Goal: Task Accomplishment & Management: Manage account settings

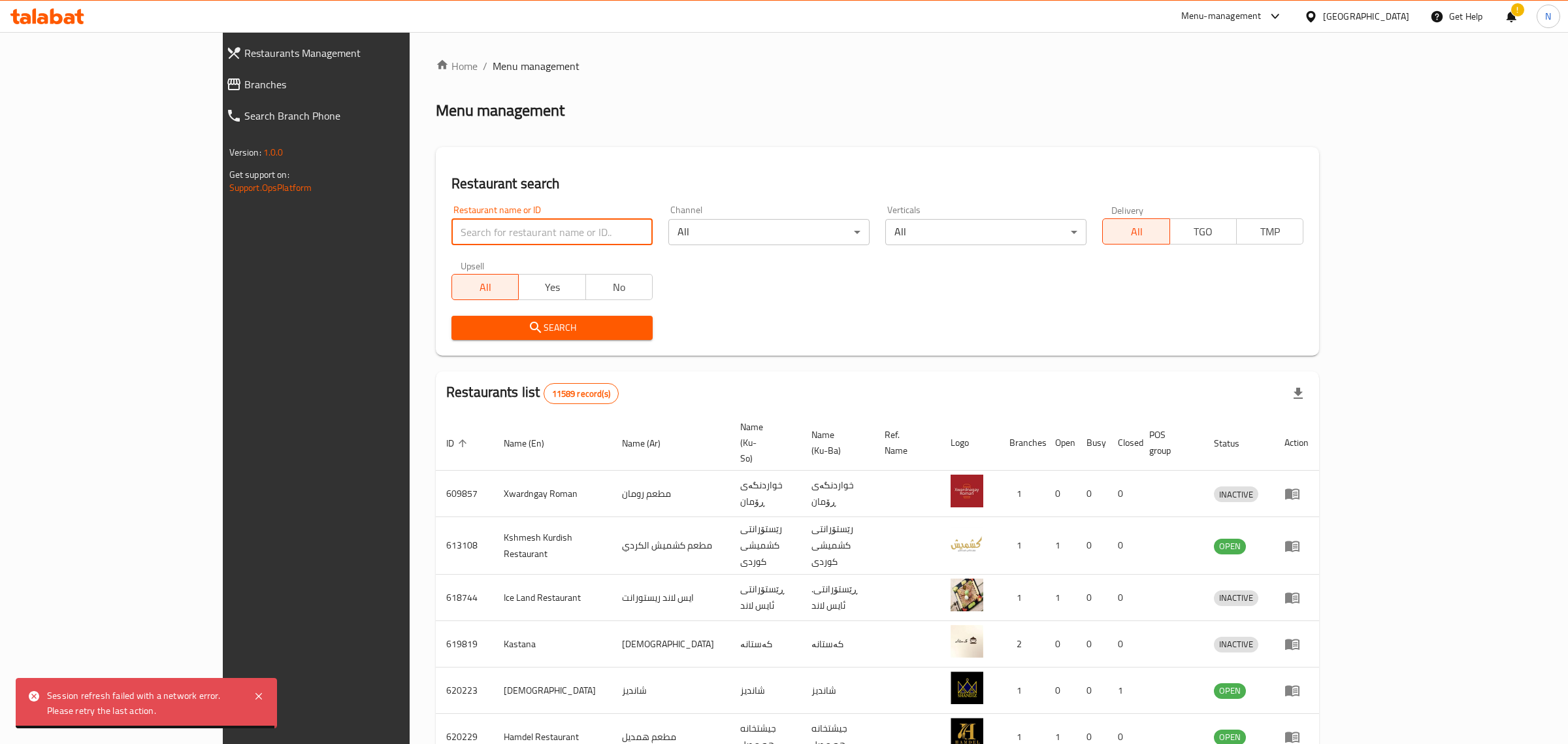
click at [451, 234] on input "search" at bounding box center [551, 232] width 201 height 26
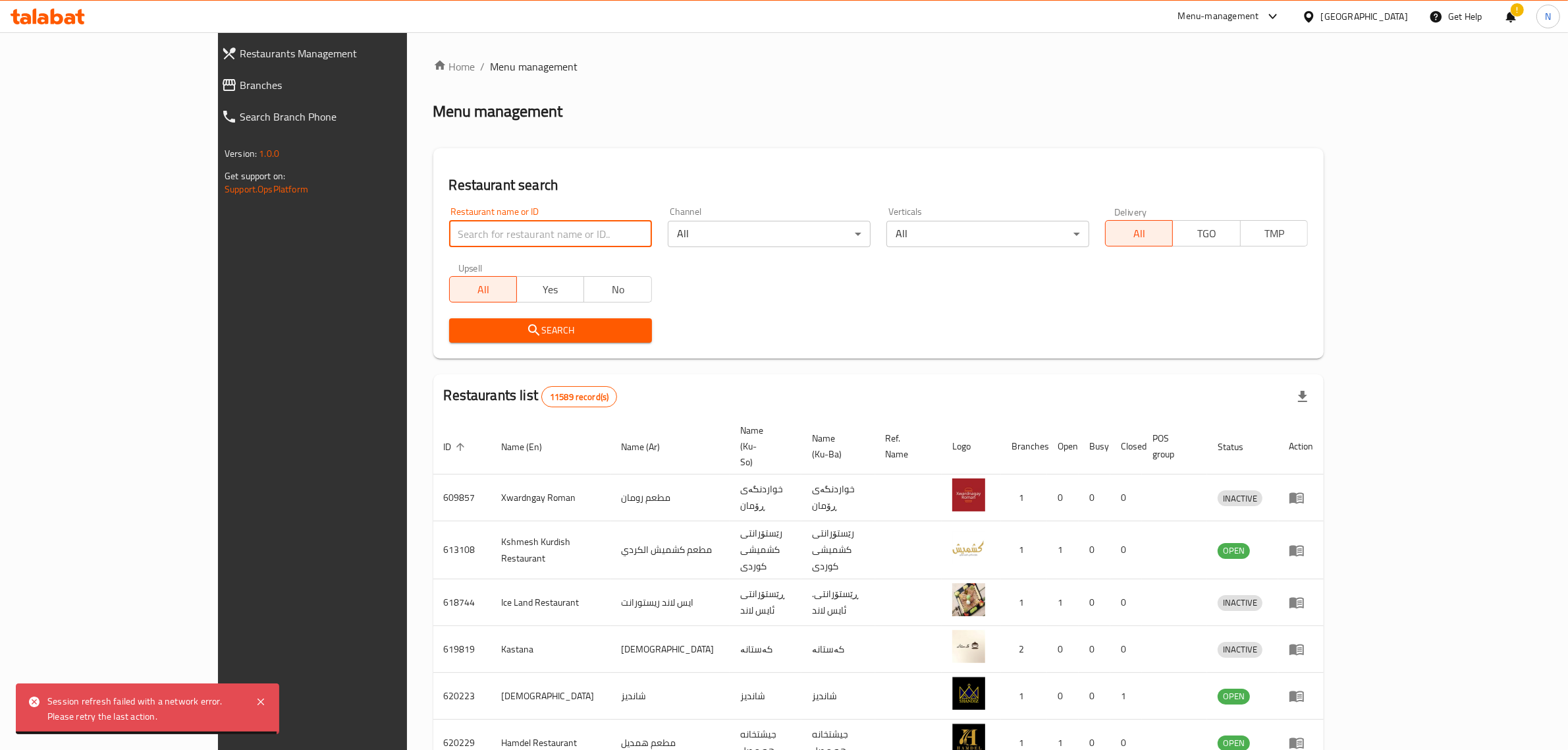
drag, startPoint x: 0, startPoint y: 0, endPoint x: 449, endPoint y: 235, distance: 506.8
click at [449, 235] on input "search" at bounding box center [550, 234] width 202 height 27
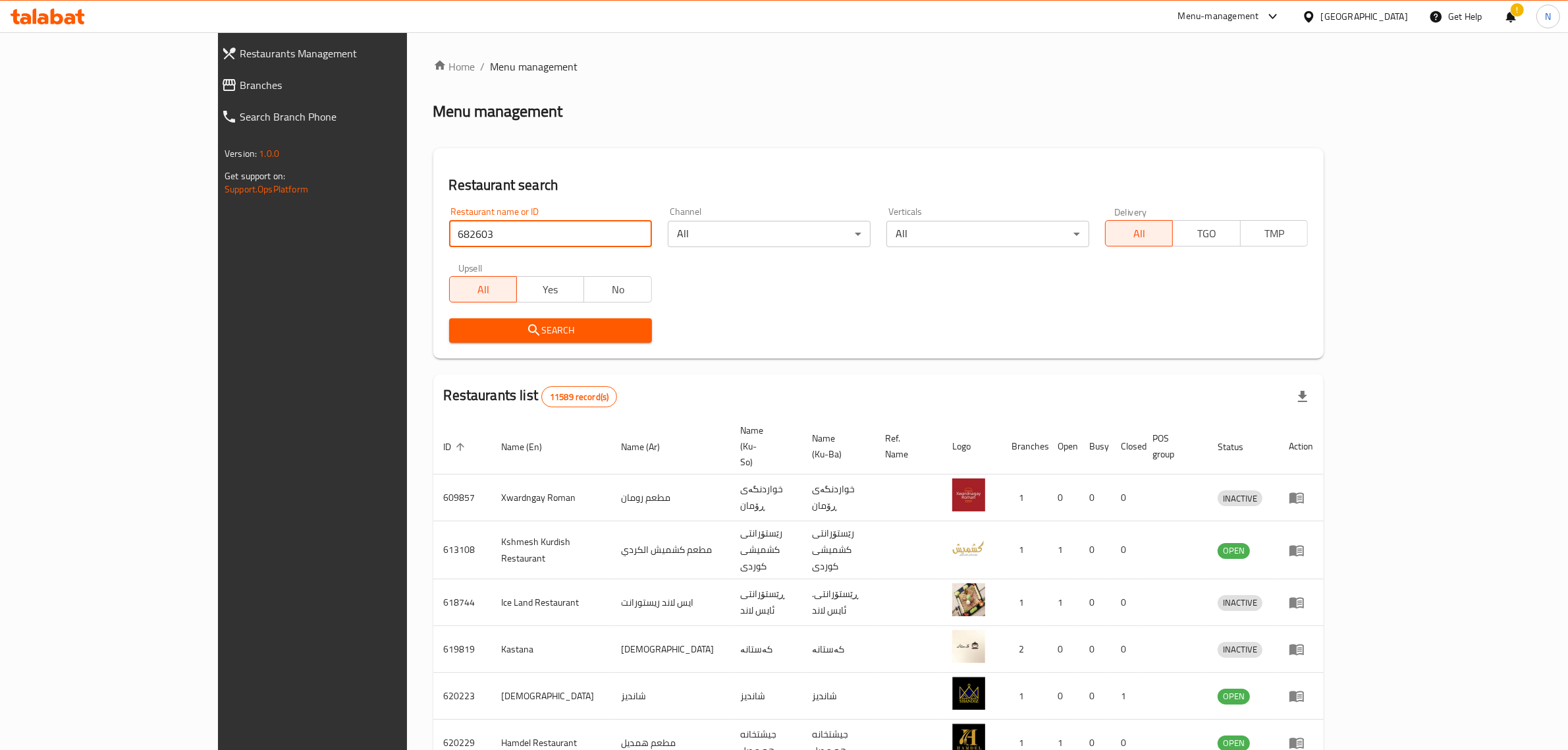
type input "682603"
click at [479, 333] on span "Search" at bounding box center [550, 330] width 182 height 16
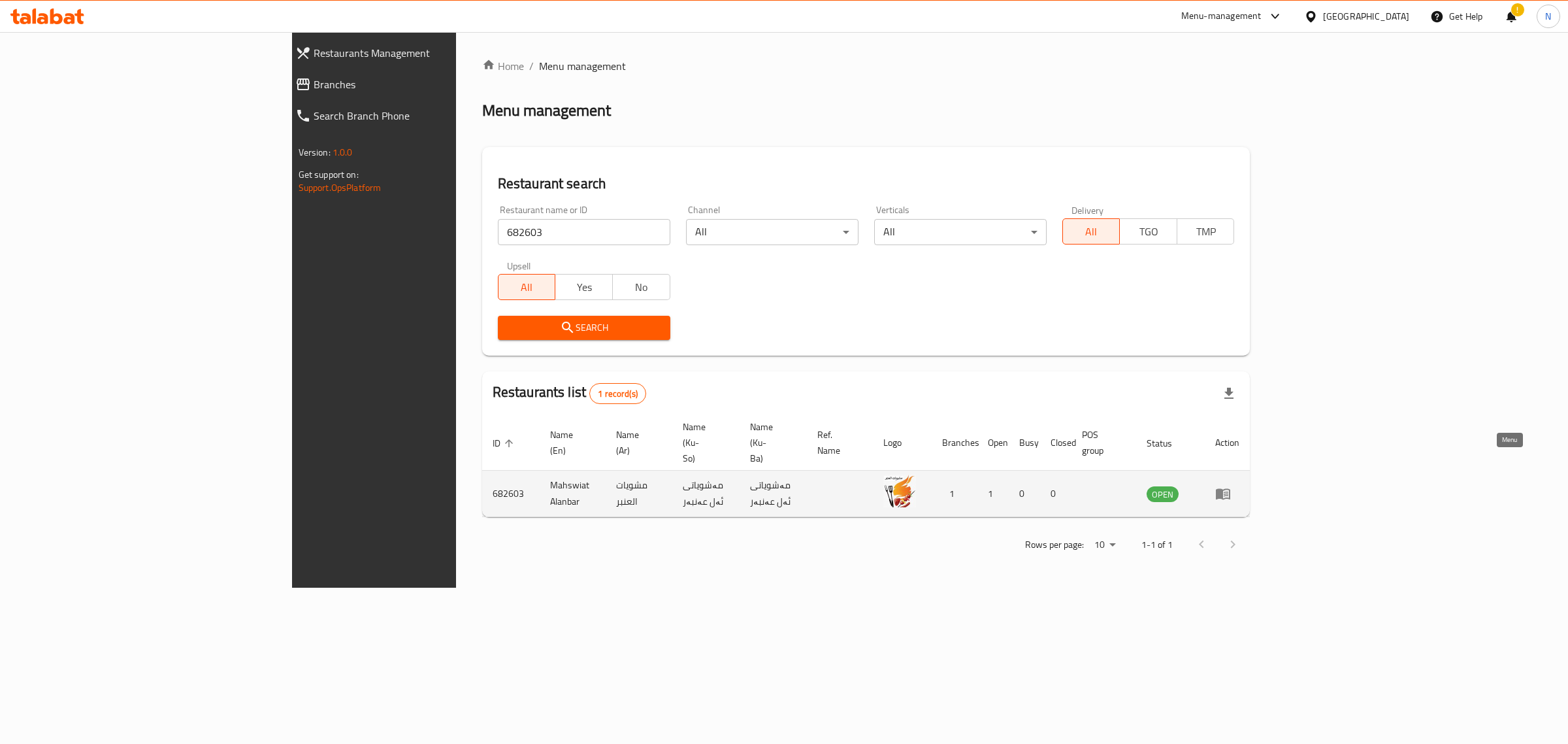
click at [1230, 489] on icon "enhanced table" at bounding box center [1223, 494] width 15 height 11
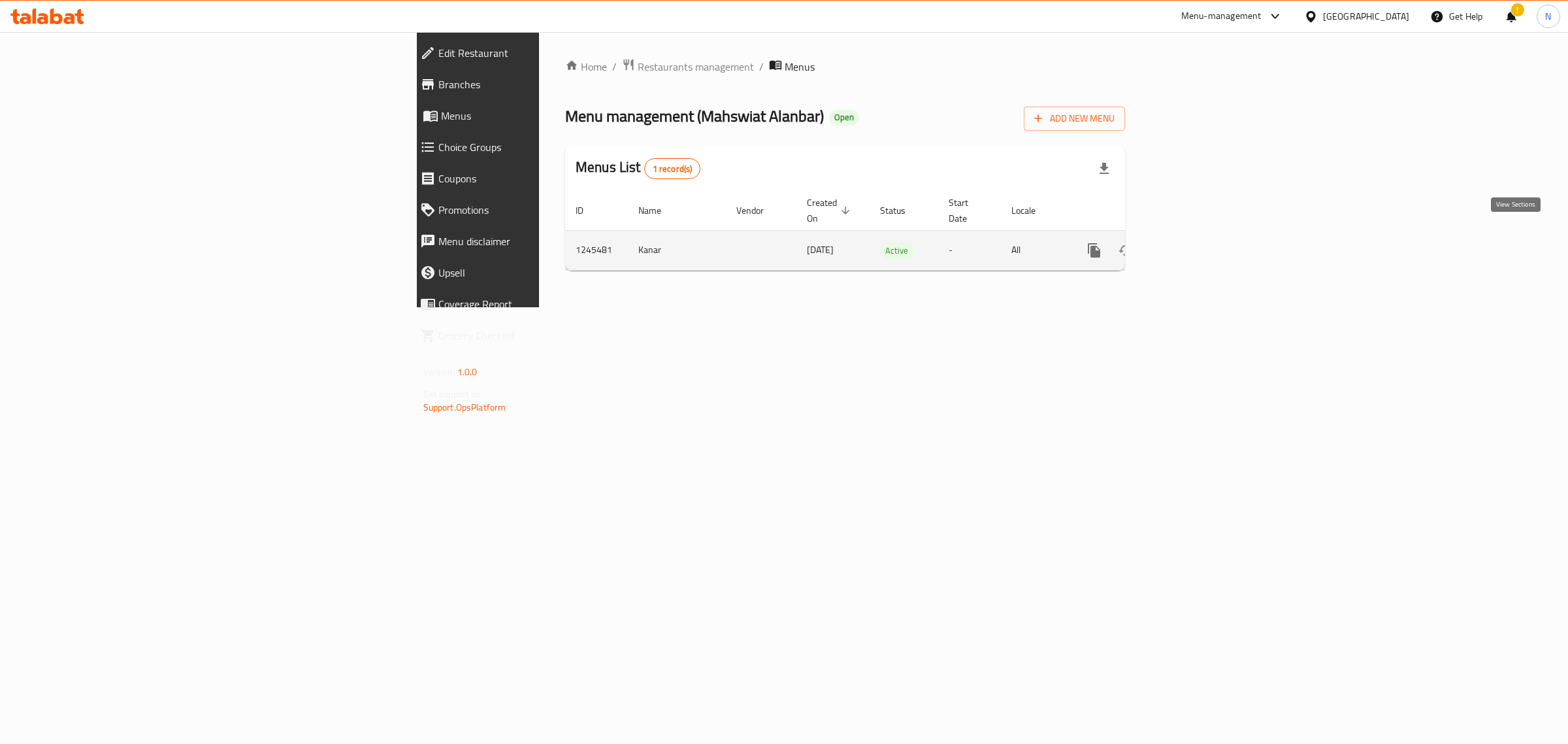
click at [1197, 243] on icon "enhanced table" at bounding box center [1188, 251] width 16 height 16
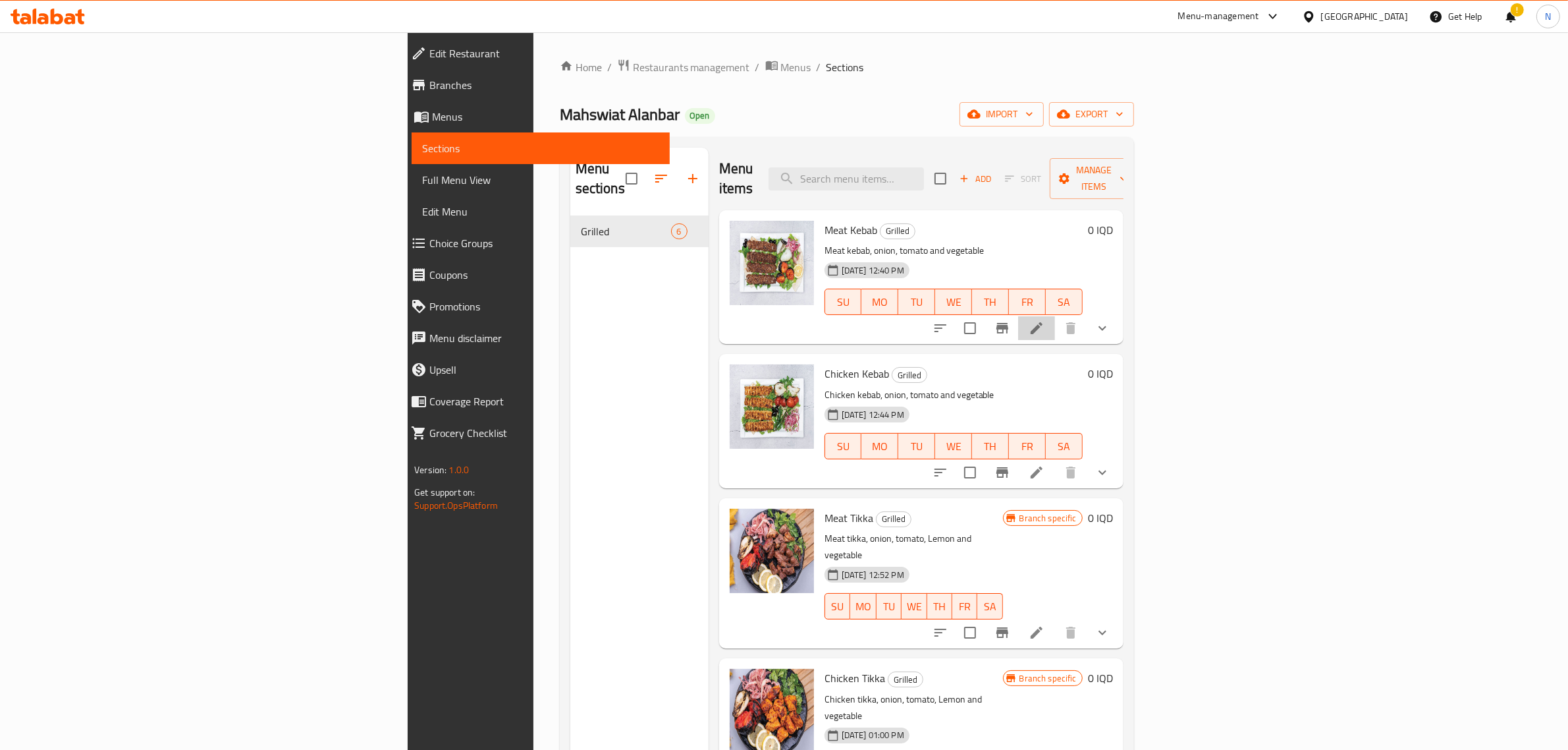
click at [1055, 316] on li at bounding box center [1036, 328] width 37 height 23
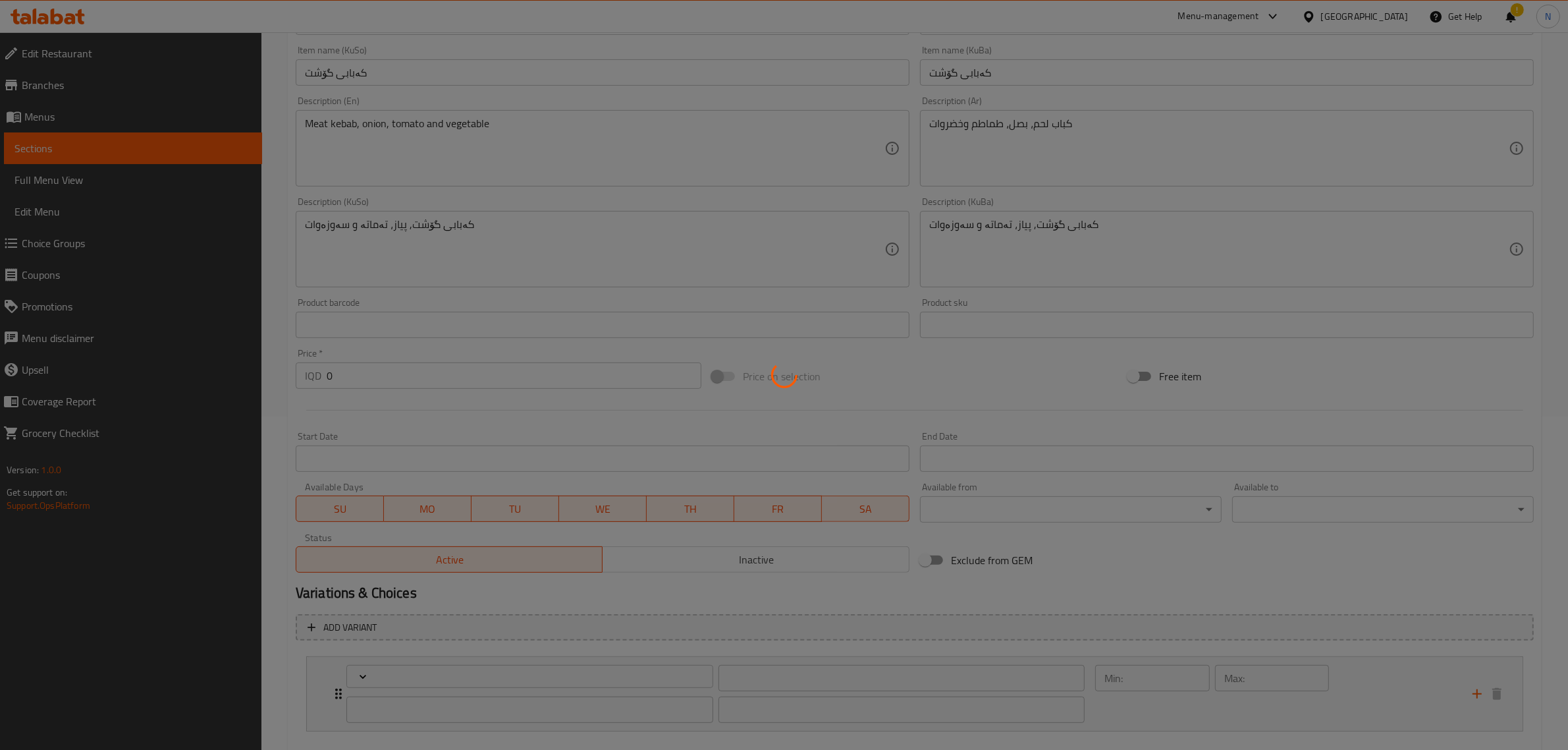
type input "إختيارك من:"
type input "هەڵبژاردنت لە:"
type input "1"
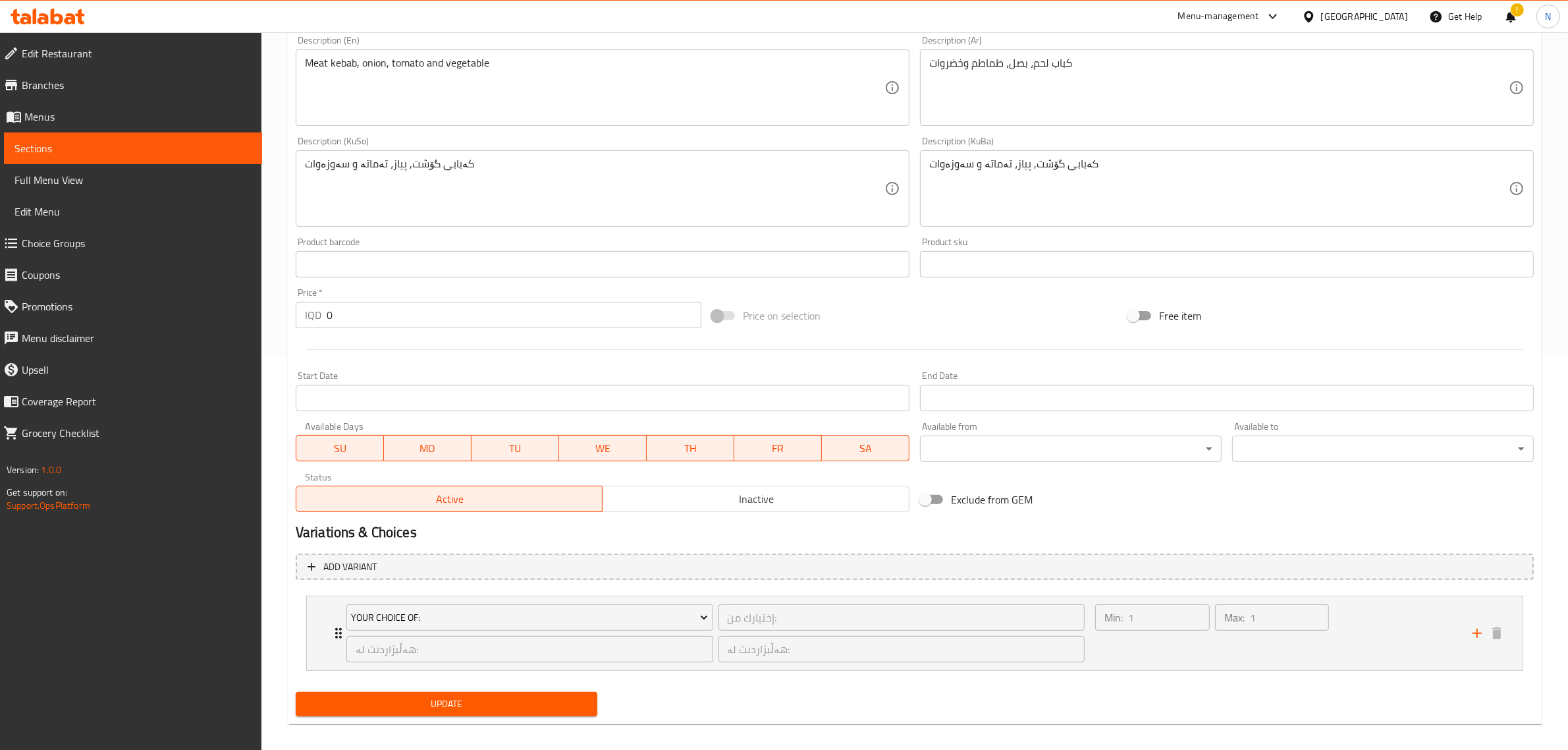
scroll to position [404, 0]
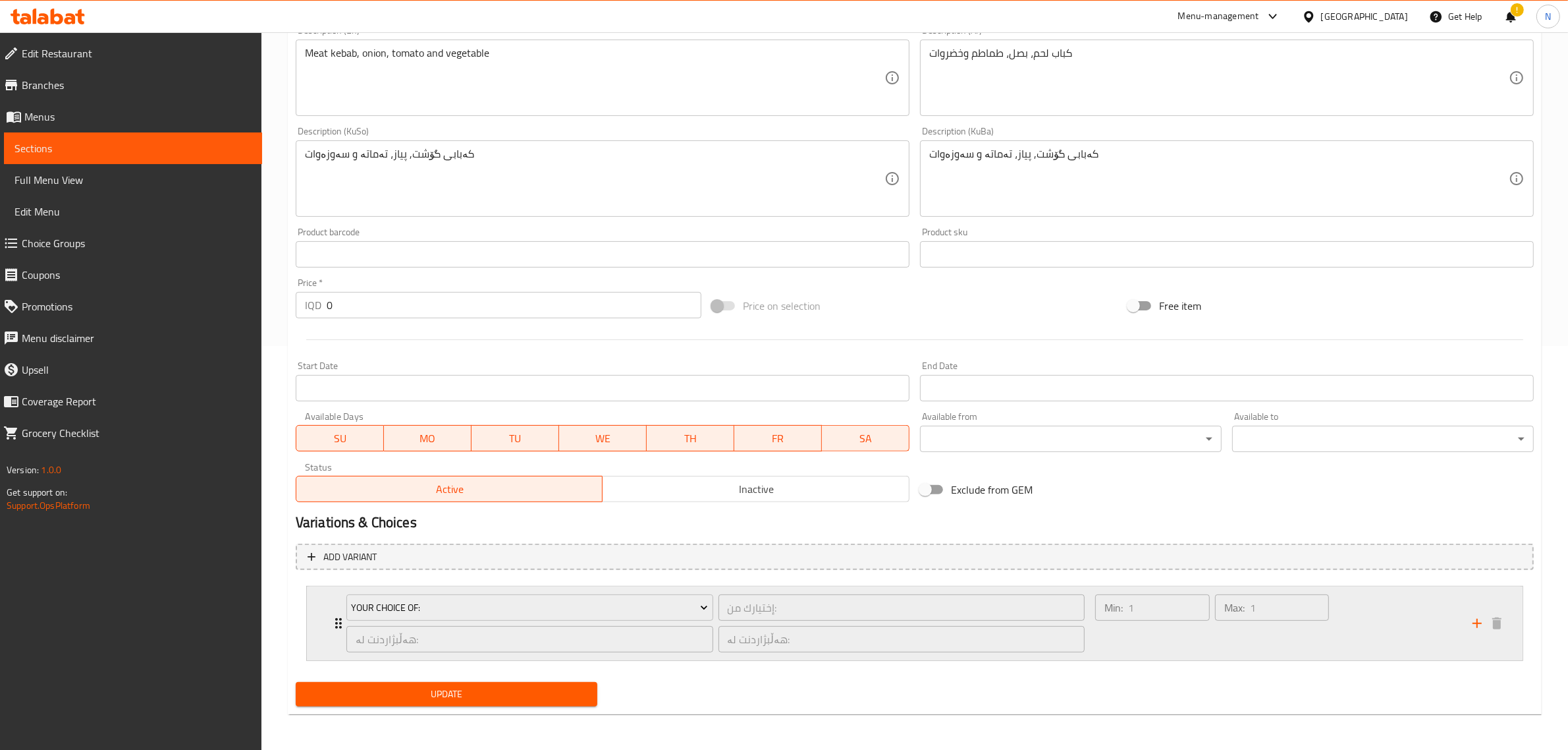
click at [751, 592] on div "إختيارك من: ​" at bounding box center [902, 608] width 372 height 31
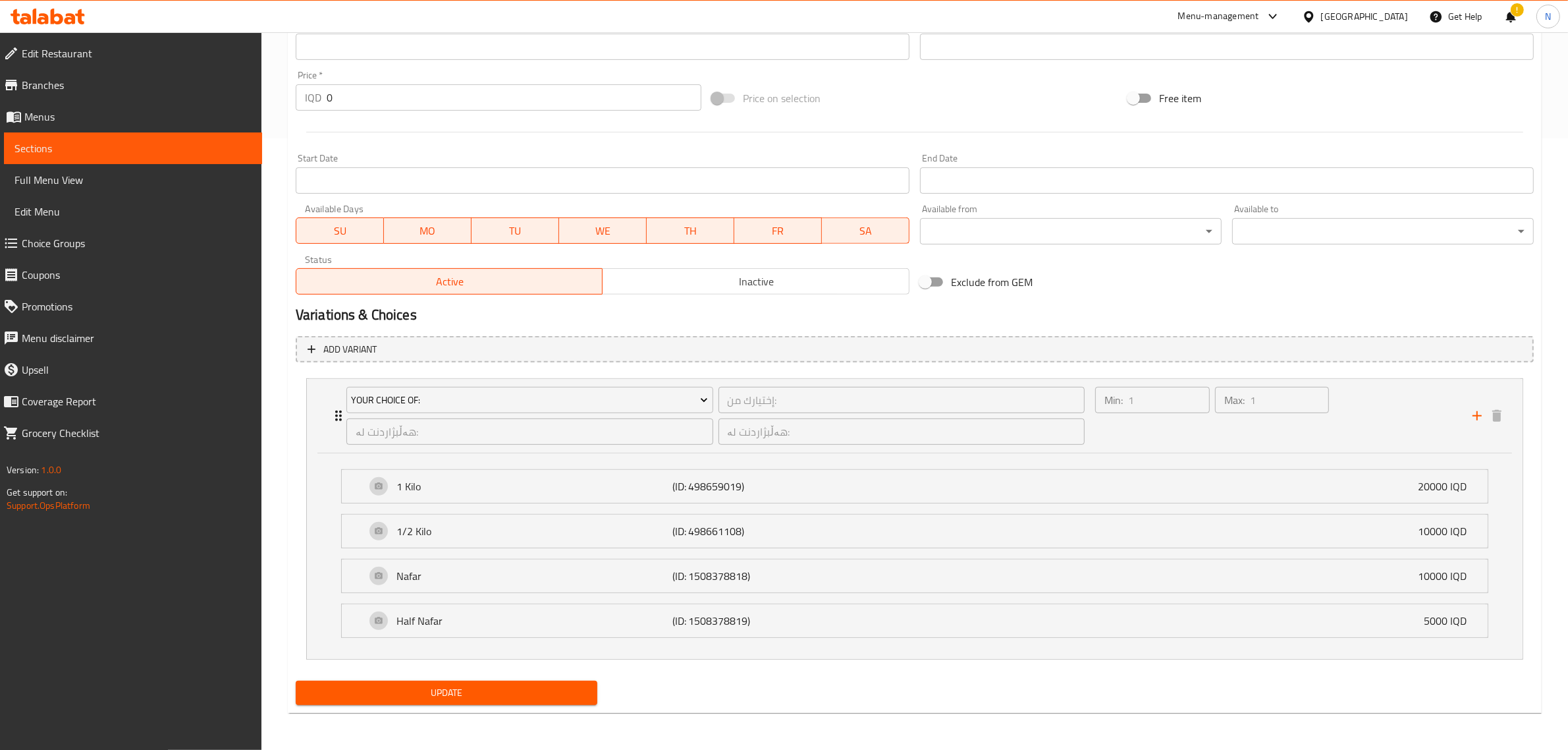
scroll to position [0, 0]
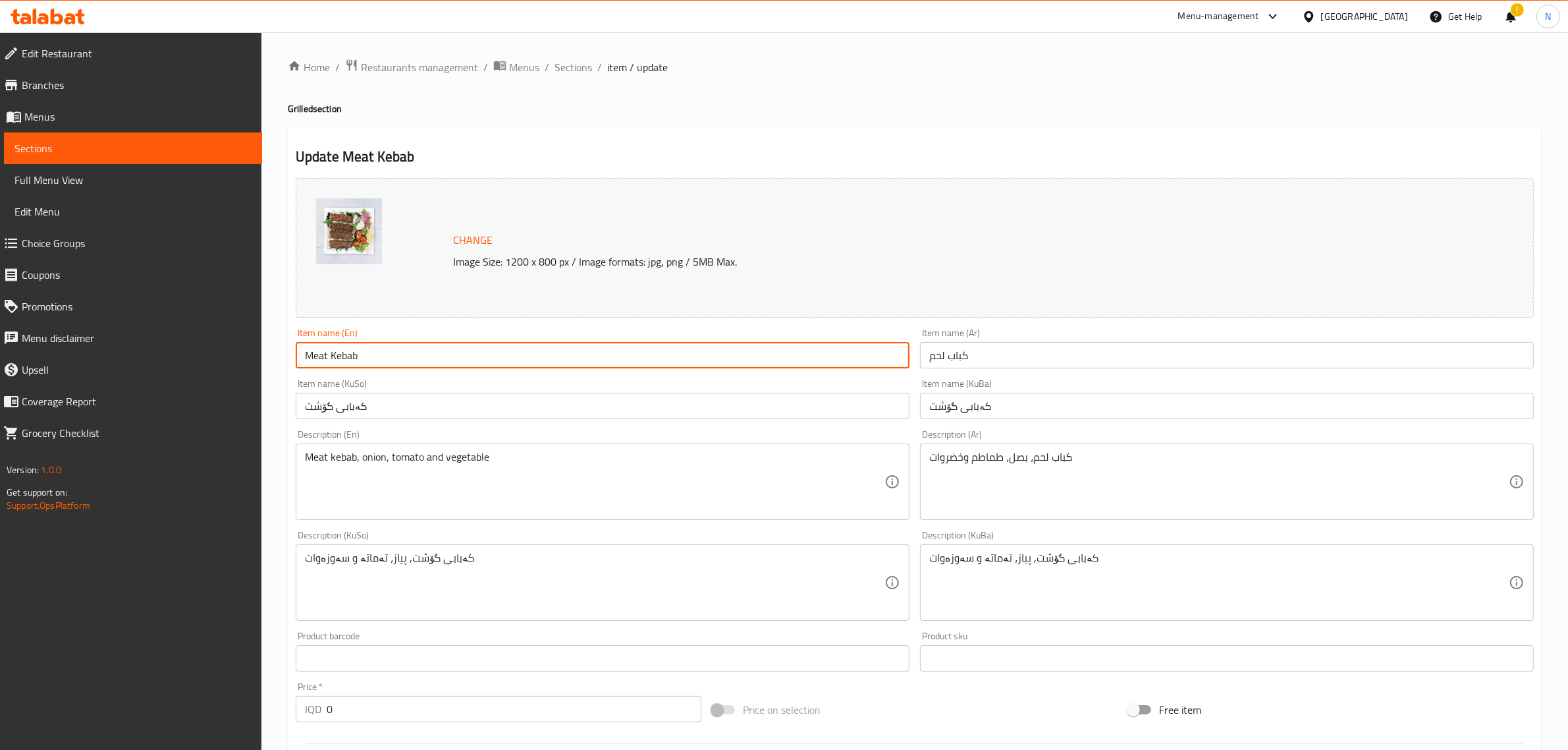
click at [363, 362] on input "Meat Kebab" at bounding box center [602, 355] width 614 height 27
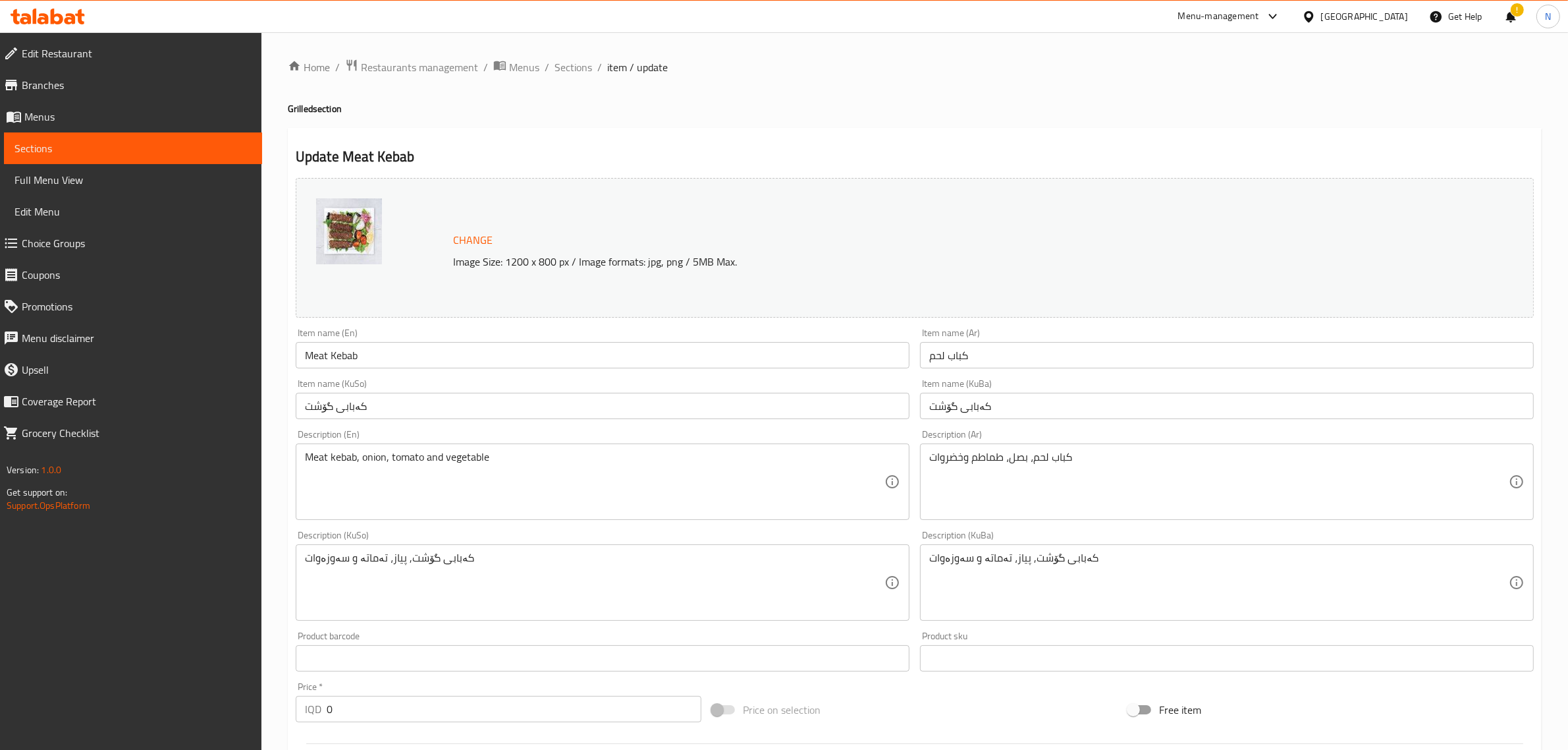
click at [51, 15] on icon at bounding box center [57, 16] width 13 height 16
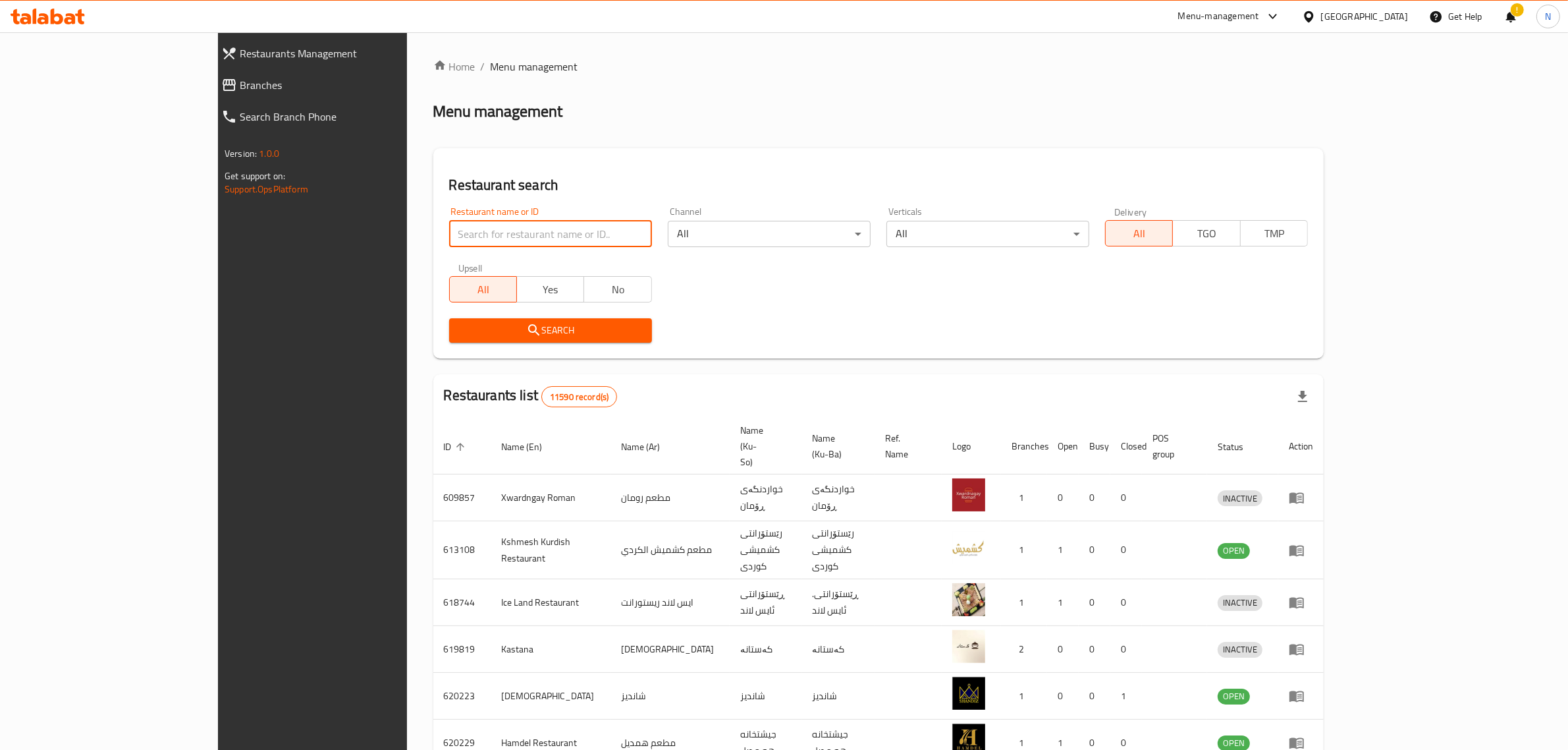
drag, startPoint x: 0, startPoint y: 0, endPoint x: 488, endPoint y: 232, distance: 540.3
click at [488, 232] on input "search" at bounding box center [550, 234] width 202 height 27
type input "705879"
click at [527, 337] on span "Search" at bounding box center [550, 330] width 182 height 16
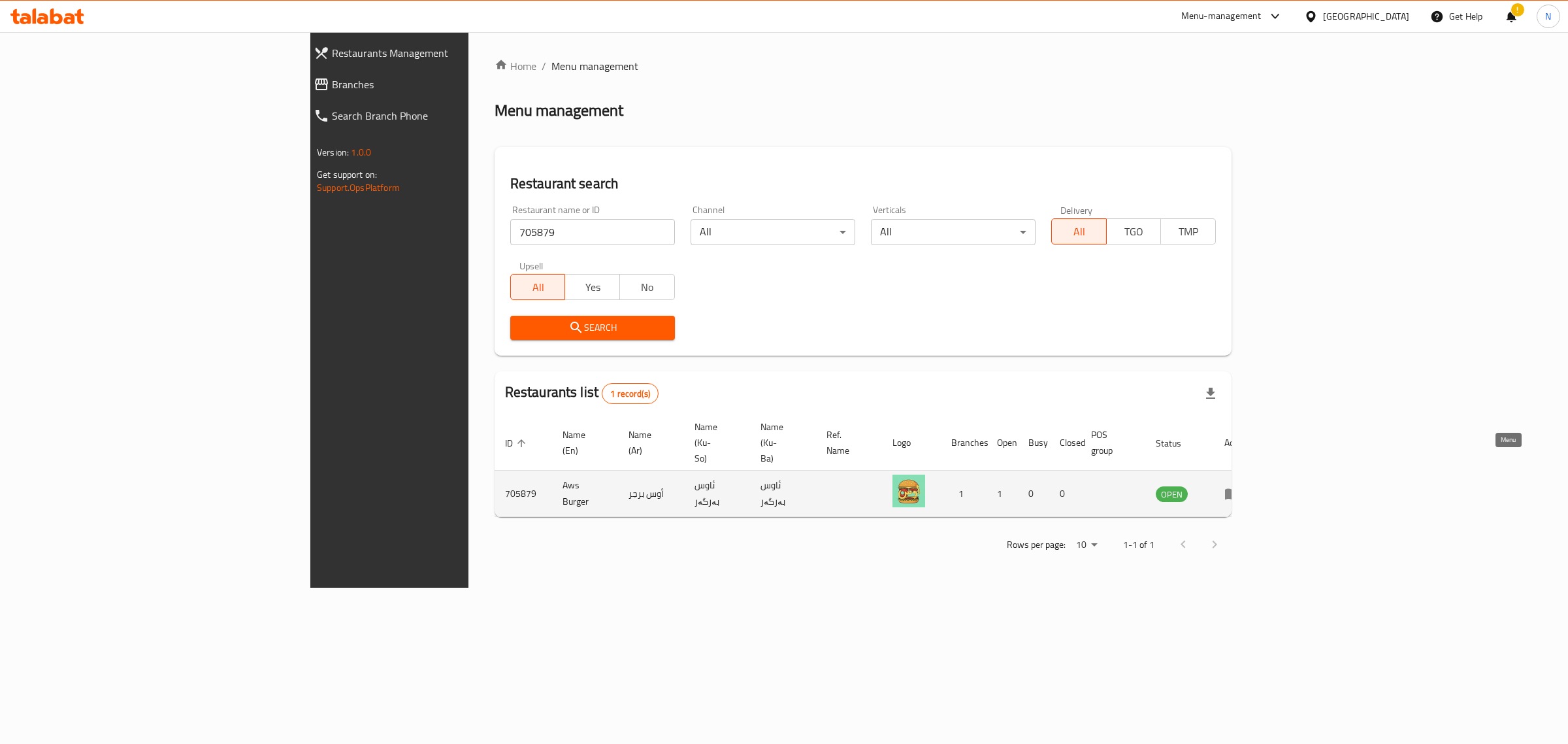
click at [1239, 489] on icon "enhanced table" at bounding box center [1232, 494] width 15 height 11
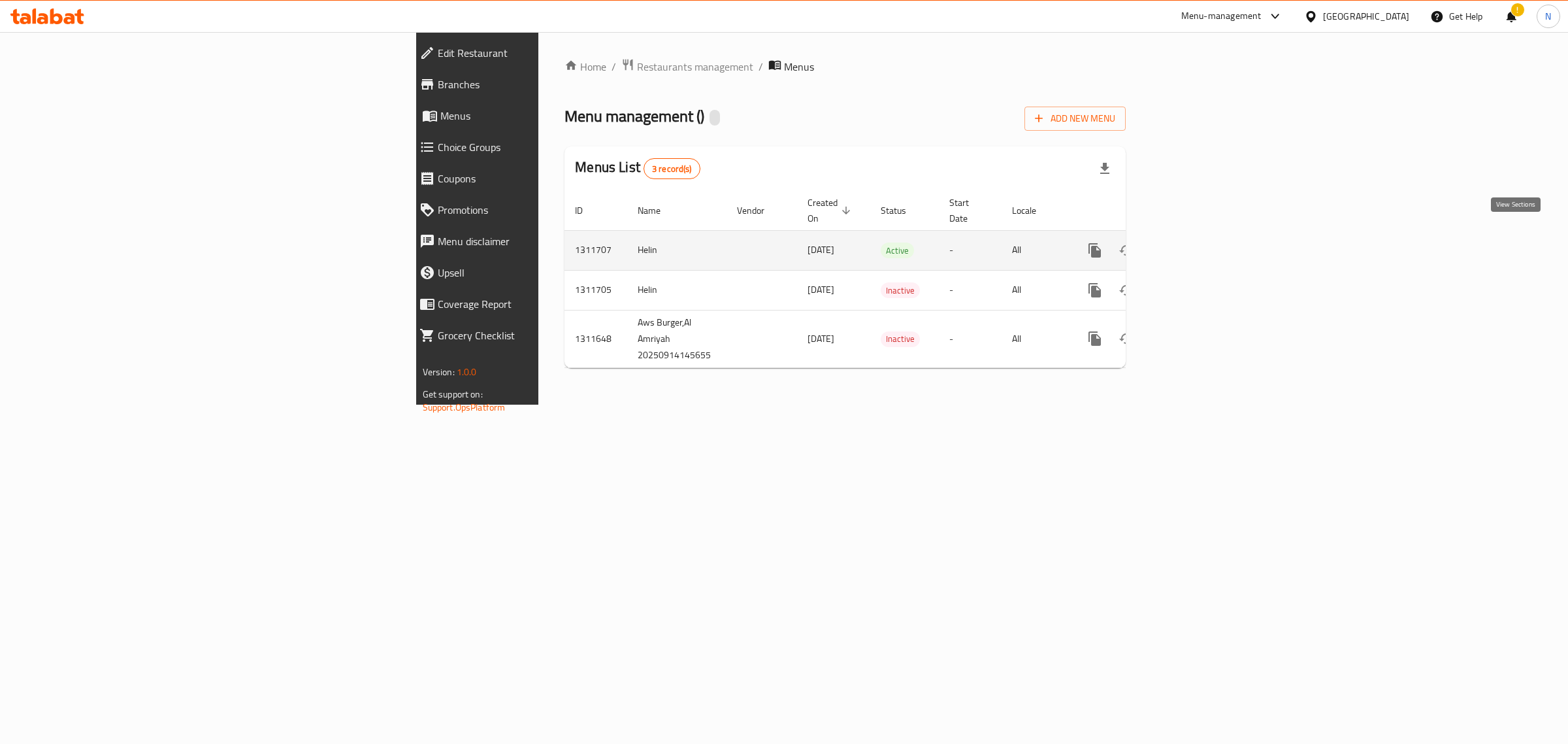
click at [1197, 243] on icon "enhanced table" at bounding box center [1189, 251] width 16 height 16
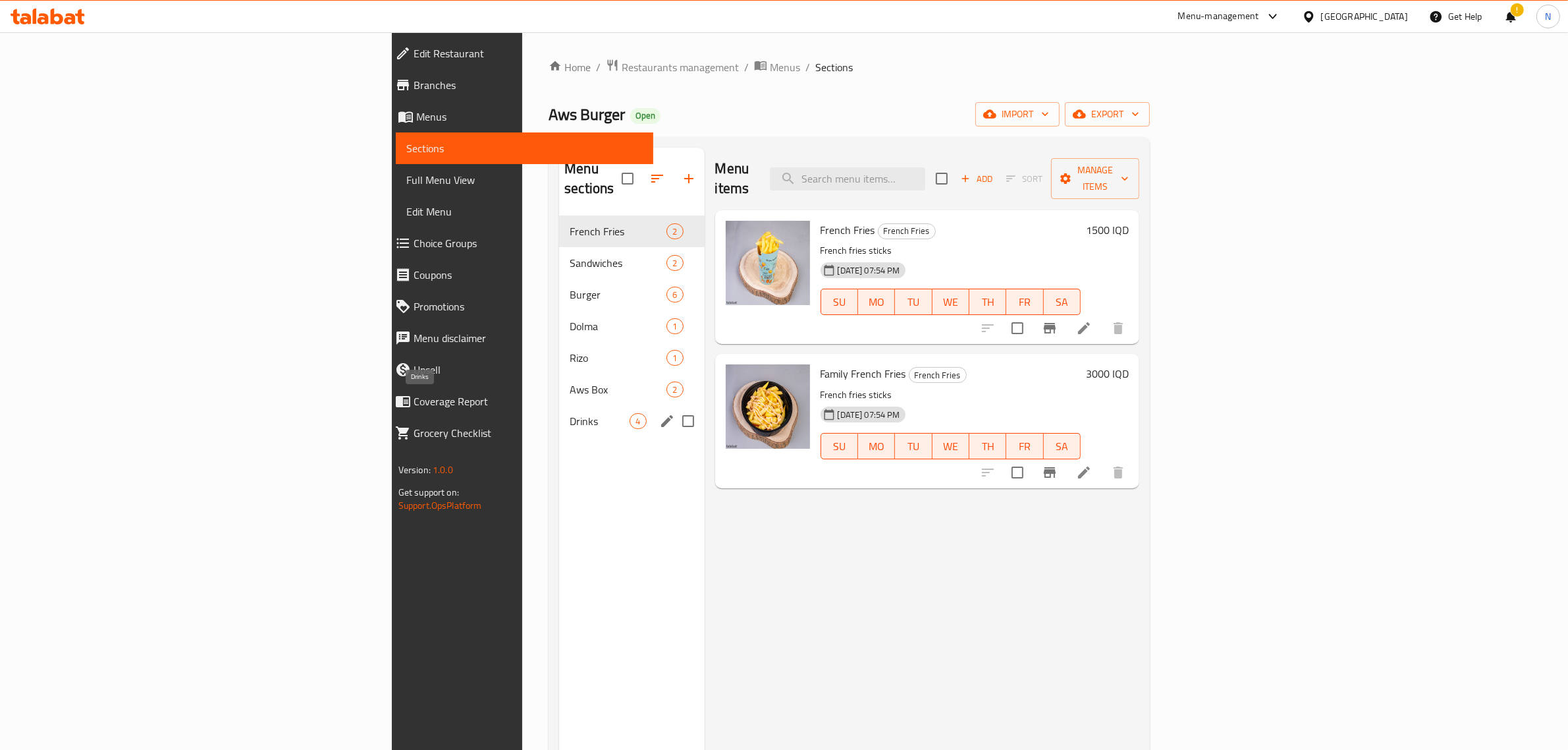
click at [570, 413] on span "Drinks" at bounding box center [600, 421] width 60 height 16
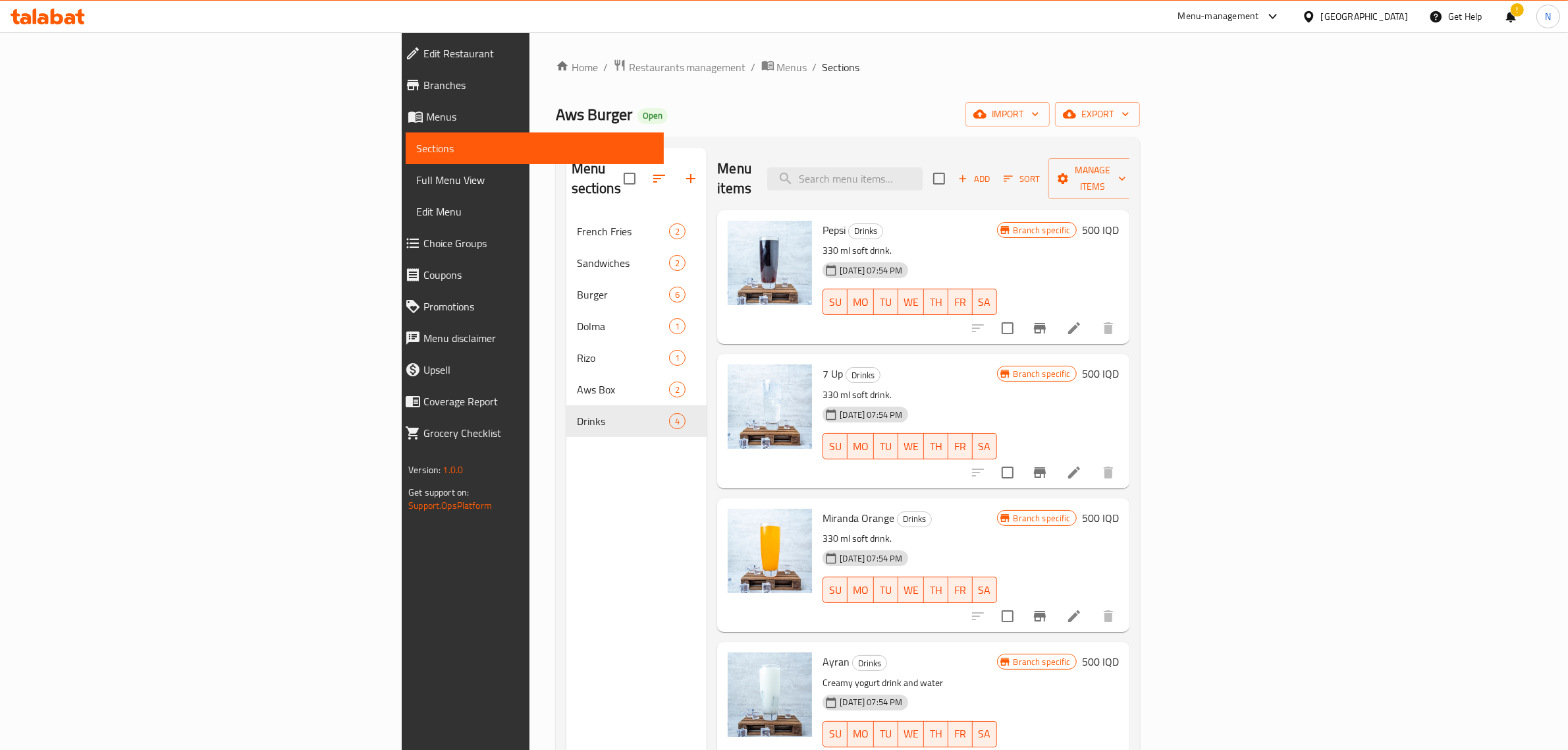
click at [1119, 221] on h6 "500 IQD" at bounding box center [1100, 230] width 37 height 19
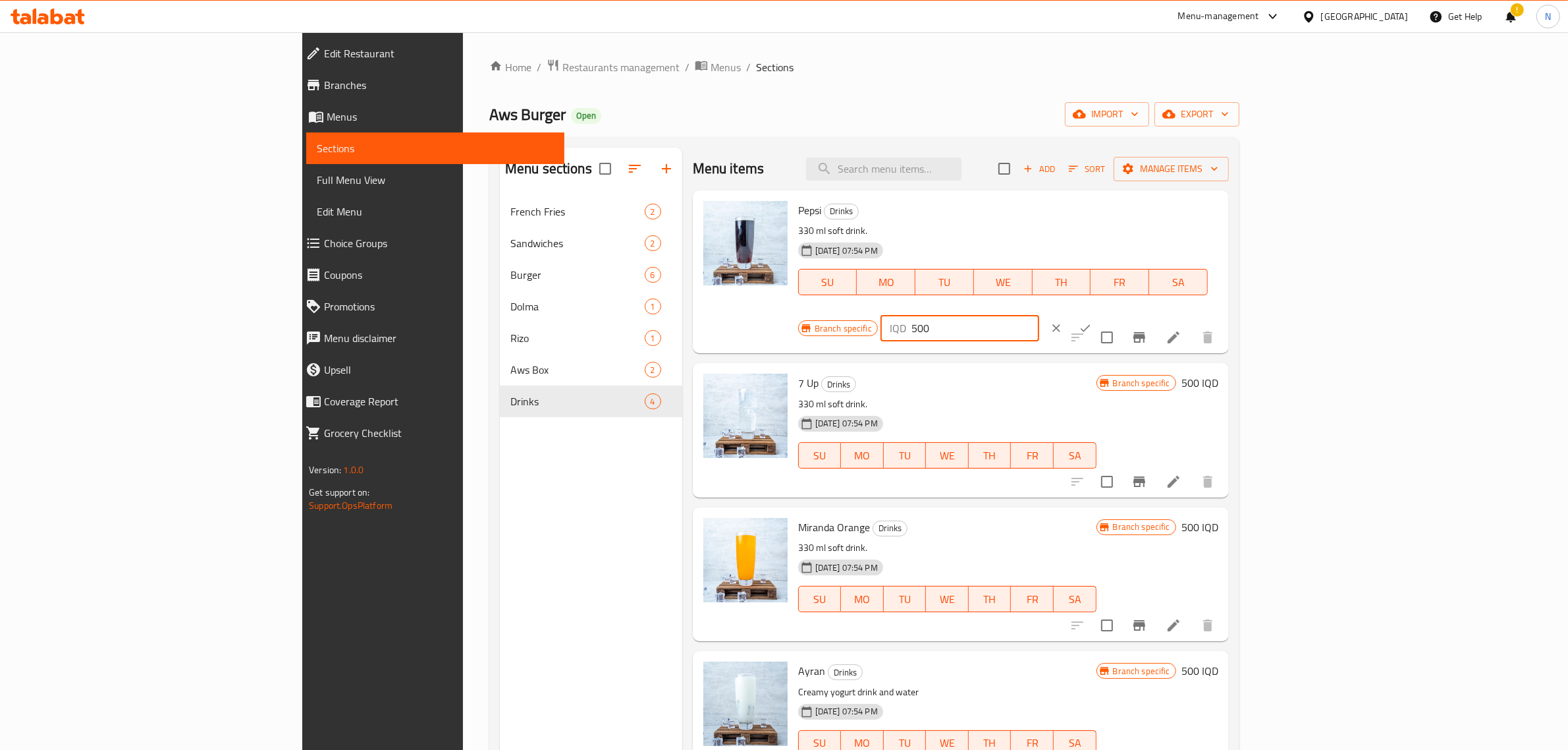
drag, startPoint x: 1391, startPoint y: 221, endPoint x: 1195, endPoint y: 216, distance: 196.1
click at [1195, 216] on div "Pepsi Drinks 330 ml soft drink. [DATE] 07:54 PM SU MO TU WE TH FR [PERSON_NAME]…" at bounding box center [1008, 271] width 431 height 153
type input "750"
click at [1092, 321] on icon "ok" at bounding box center [1085, 328] width 13 height 13
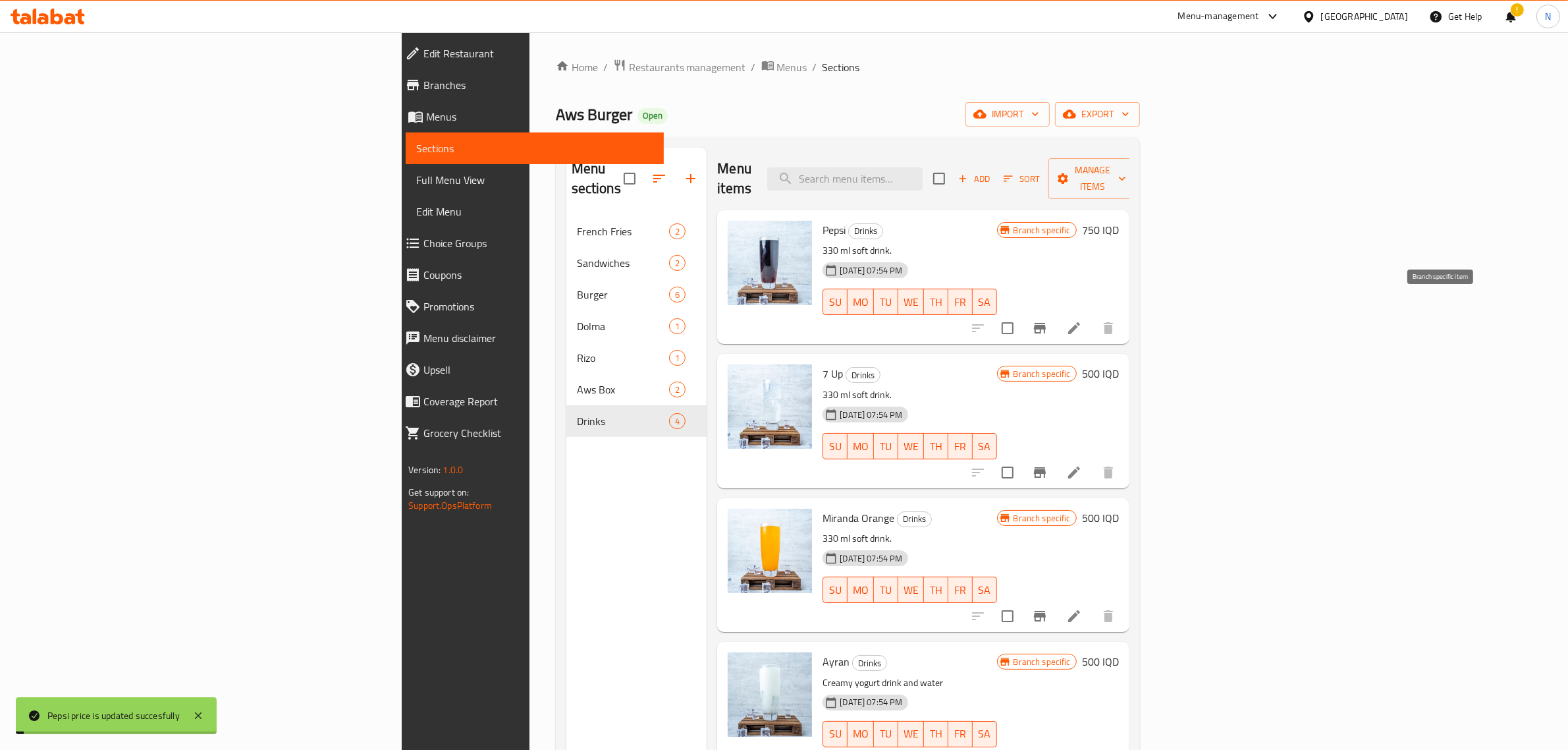
click at [1047, 320] on icon "Branch-specific-item" at bounding box center [1040, 328] width 16 height 16
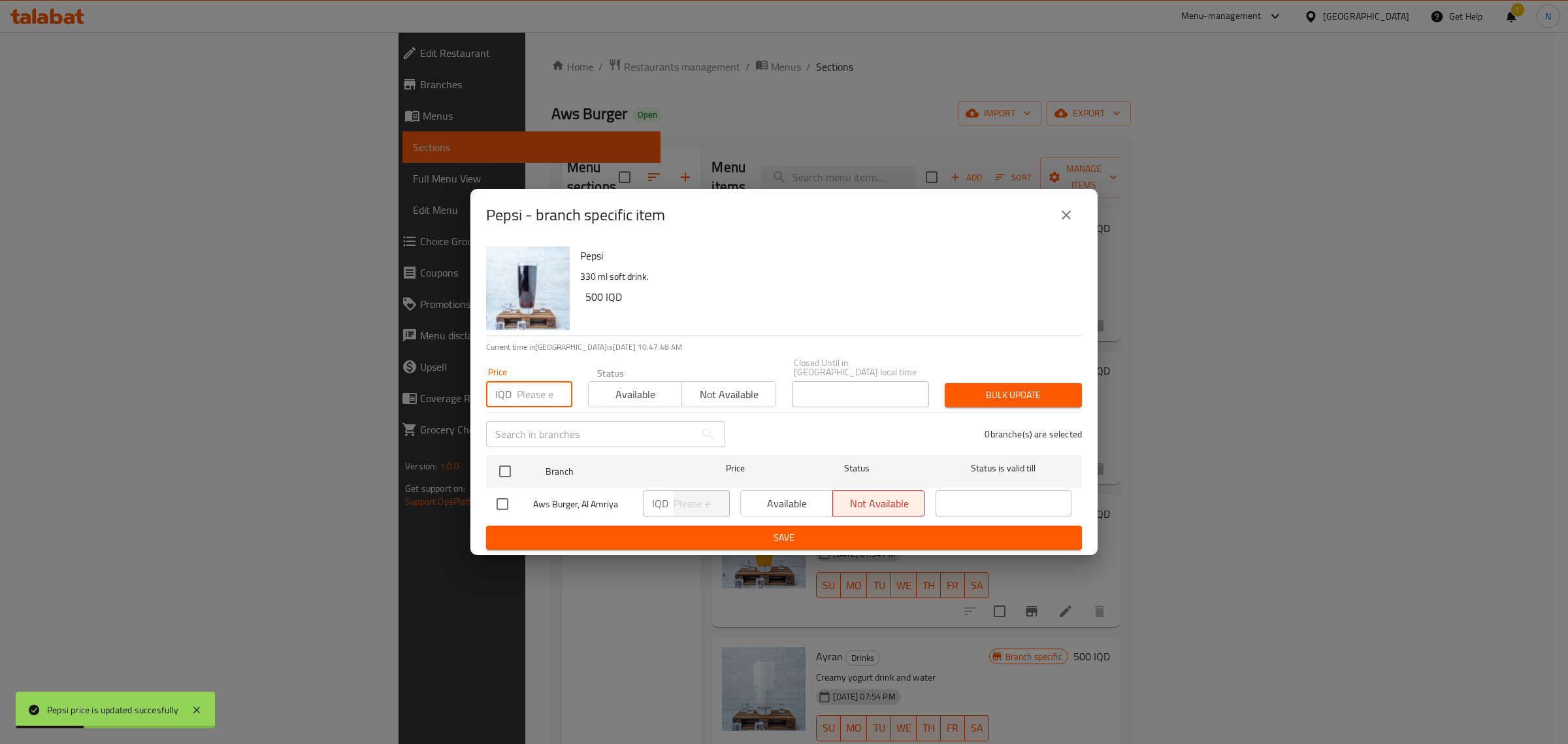
click at [527, 391] on input "number" at bounding box center [544, 394] width 56 height 26
paste input "750"
type input "750"
click at [596, 403] on div "Status Available Not available" at bounding box center [682, 387] width 204 height 55
click at [611, 399] on span "Available" at bounding box center [635, 394] width 83 height 19
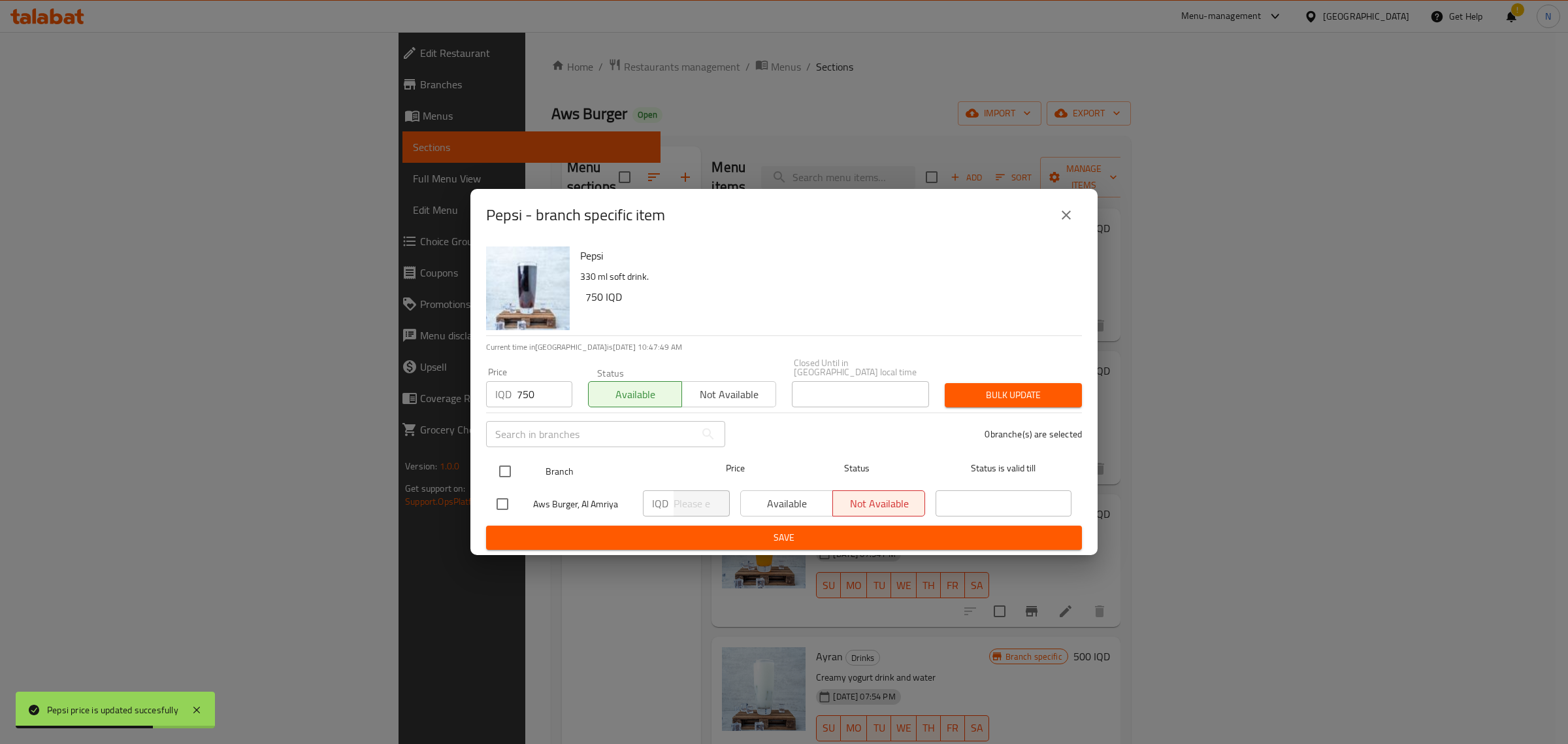
click at [499, 464] on input "checkbox" at bounding box center [505, 471] width 27 height 27
checkbox input "true"
click at [678, 499] on input "number" at bounding box center [702, 503] width 56 height 26
paste input "750"
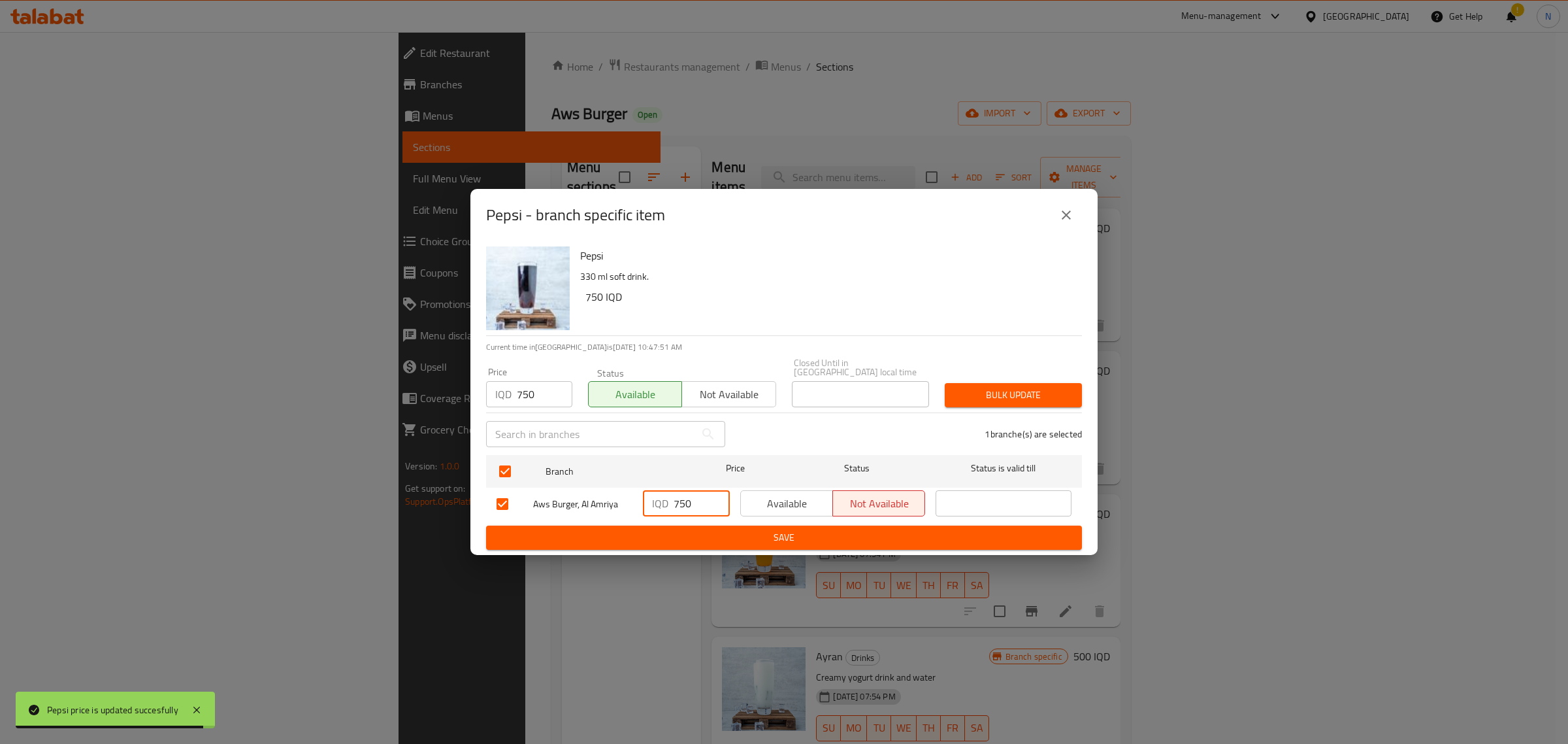
type input "750"
click at [794, 494] on span "Available" at bounding box center [786, 503] width 81 height 19
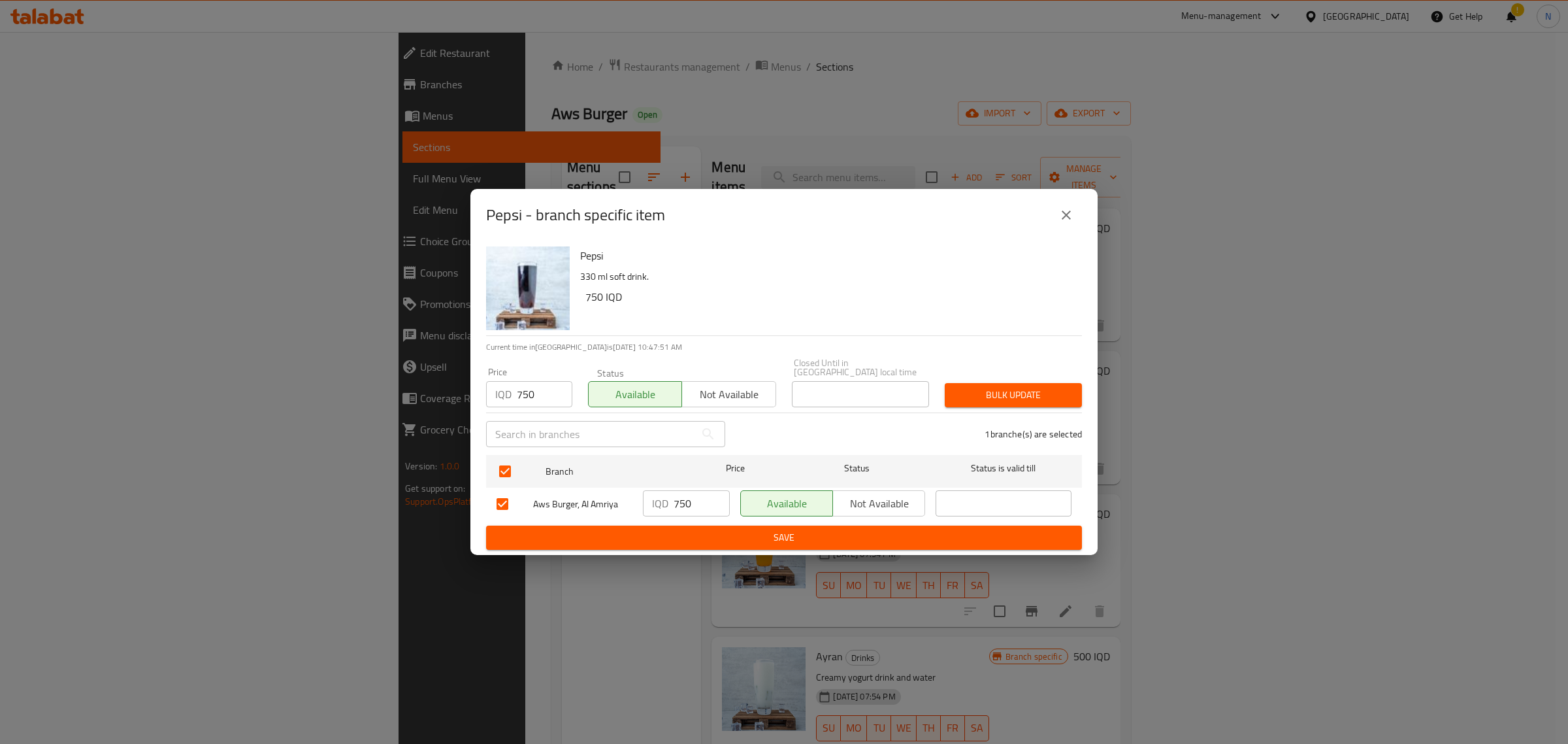
click at [792, 518] on ul "Branch Price Status Status is valid till Aws Burger, Al Amriya IQD 750 ​ Availa…" at bounding box center [784, 488] width 596 height 76
click at [792, 540] on span "Save" at bounding box center [783, 537] width 575 height 16
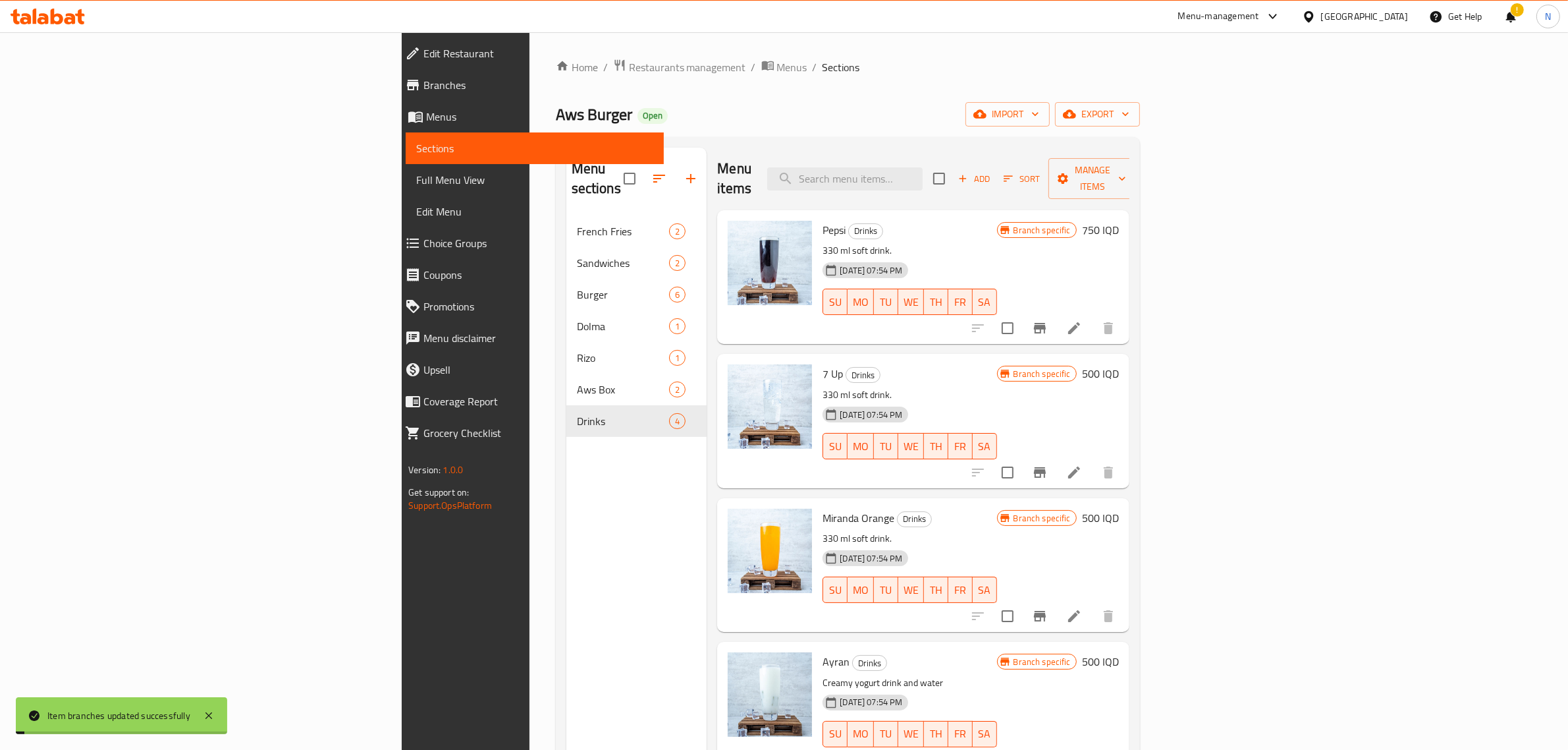
click at [1119, 364] on h6 "500 IQD" at bounding box center [1100, 374] width 37 height 19
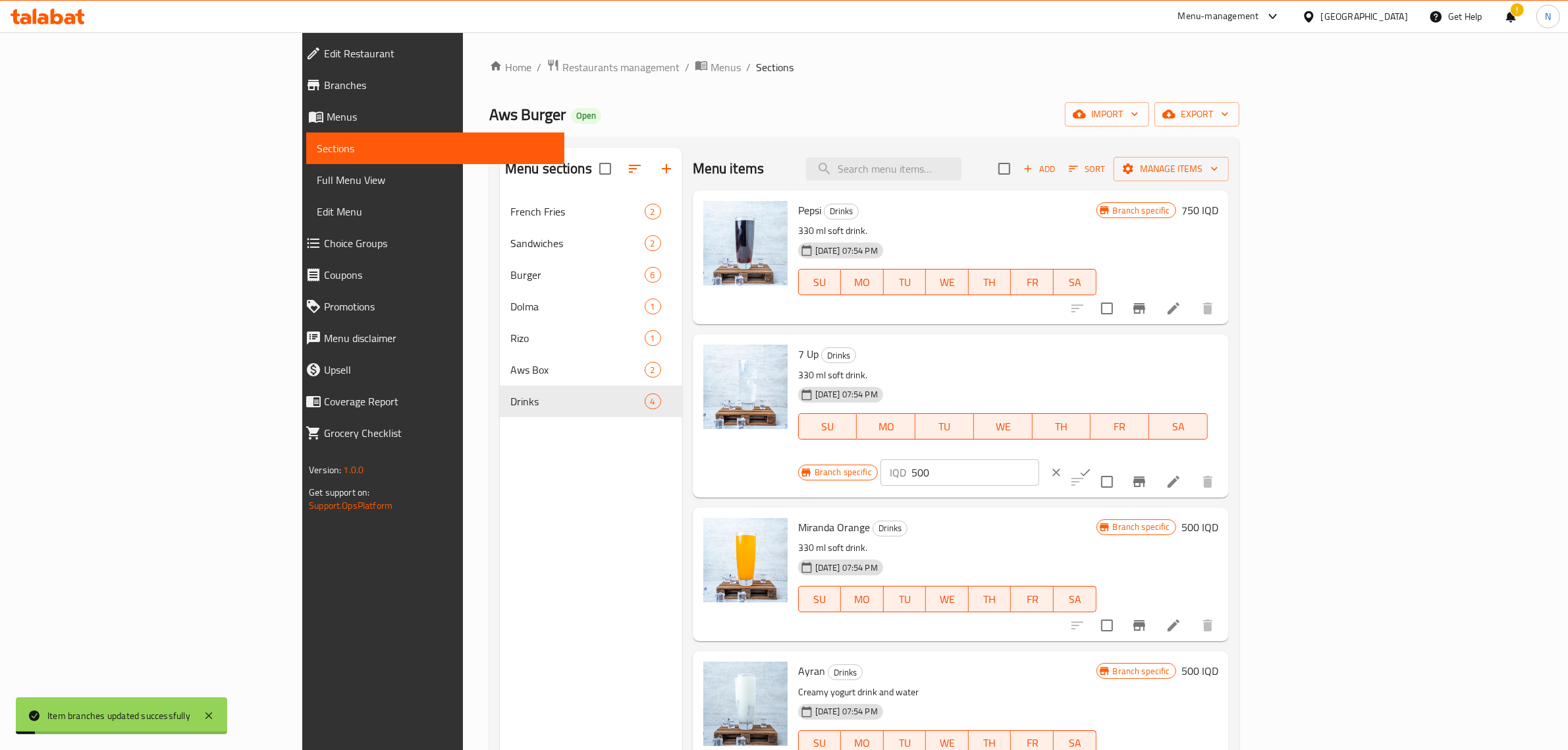
click at [906, 465] on p "IQD" at bounding box center [897, 472] width 16 height 16
click at [1040, 459] on input "500" at bounding box center [975, 472] width 127 height 27
paste input "75"
type input "750"
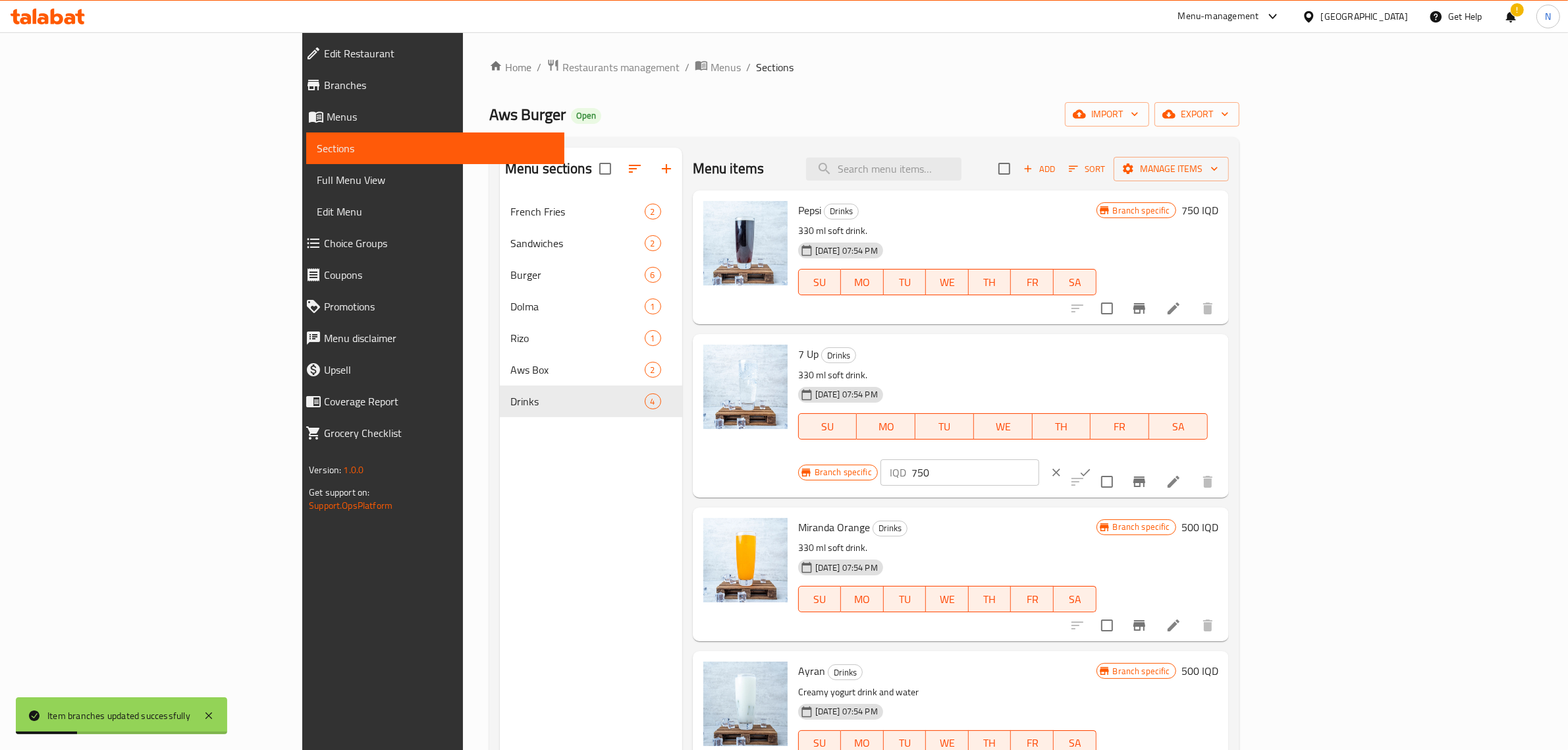
click at [1119, 458] on div "IQD 750 ​" at bounding box center [999, 472] width 238 height 29
click at [1092, 466] on icon "ok" at bounding box center [1085, 472] width 13 height 13
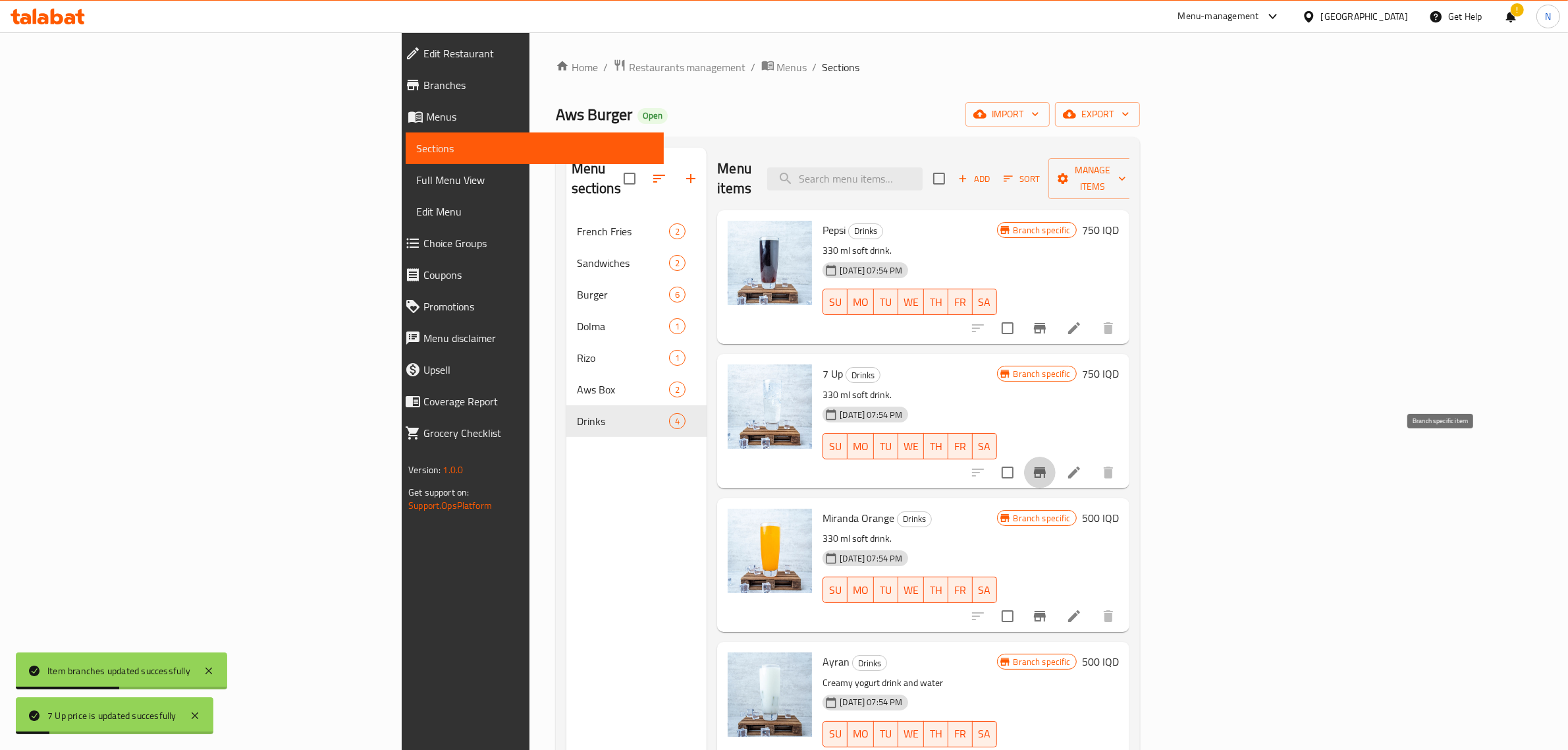
click at [1047, 465] on icon "Branch-specific-item" at bounding box center [1040, 472] width 16 height 16
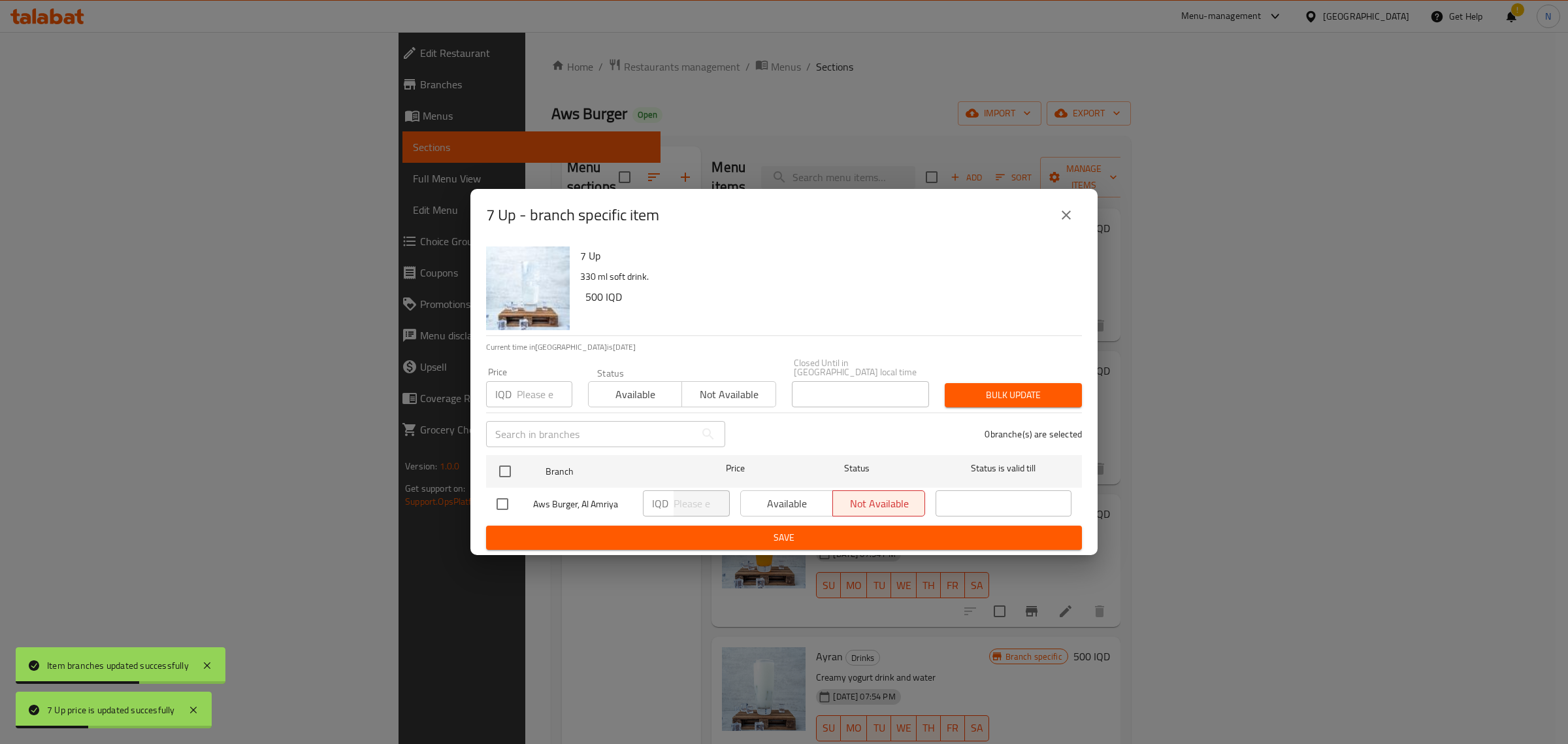
click at [510, 386] on p "IQD" at bounding box center [503, 394] width 16 height 16
click at [537, 389] on input "number" at bounding box center [544, 394] width 56 height 26
paste input "750"
type input "750"
click at [612, 393] on span "Available" at bounding box center [635, 394] width 83 height 19
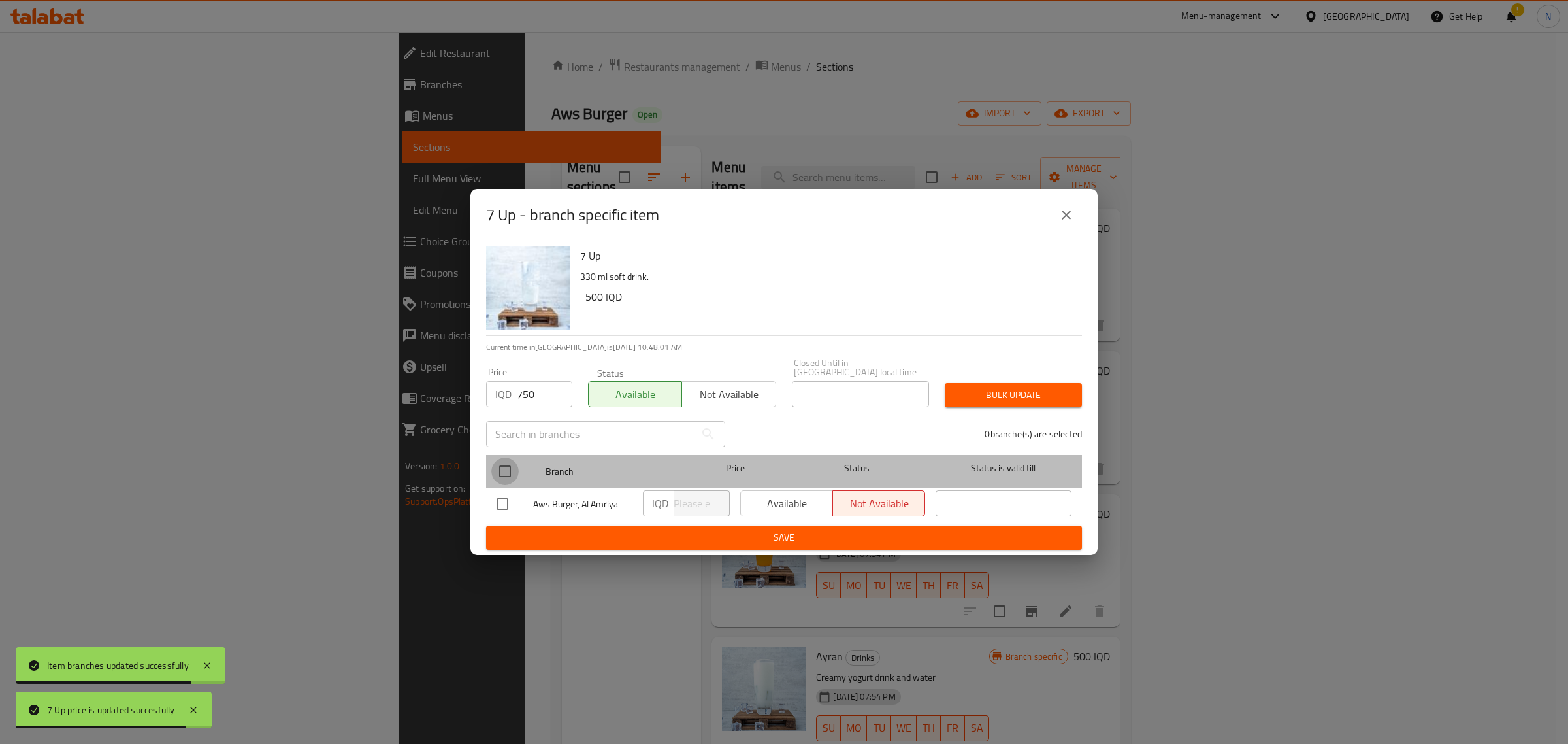
click at [496, 461] on input "checkbox" at bounding box center [505, 471] width 27 height 27
checkbox input "true"
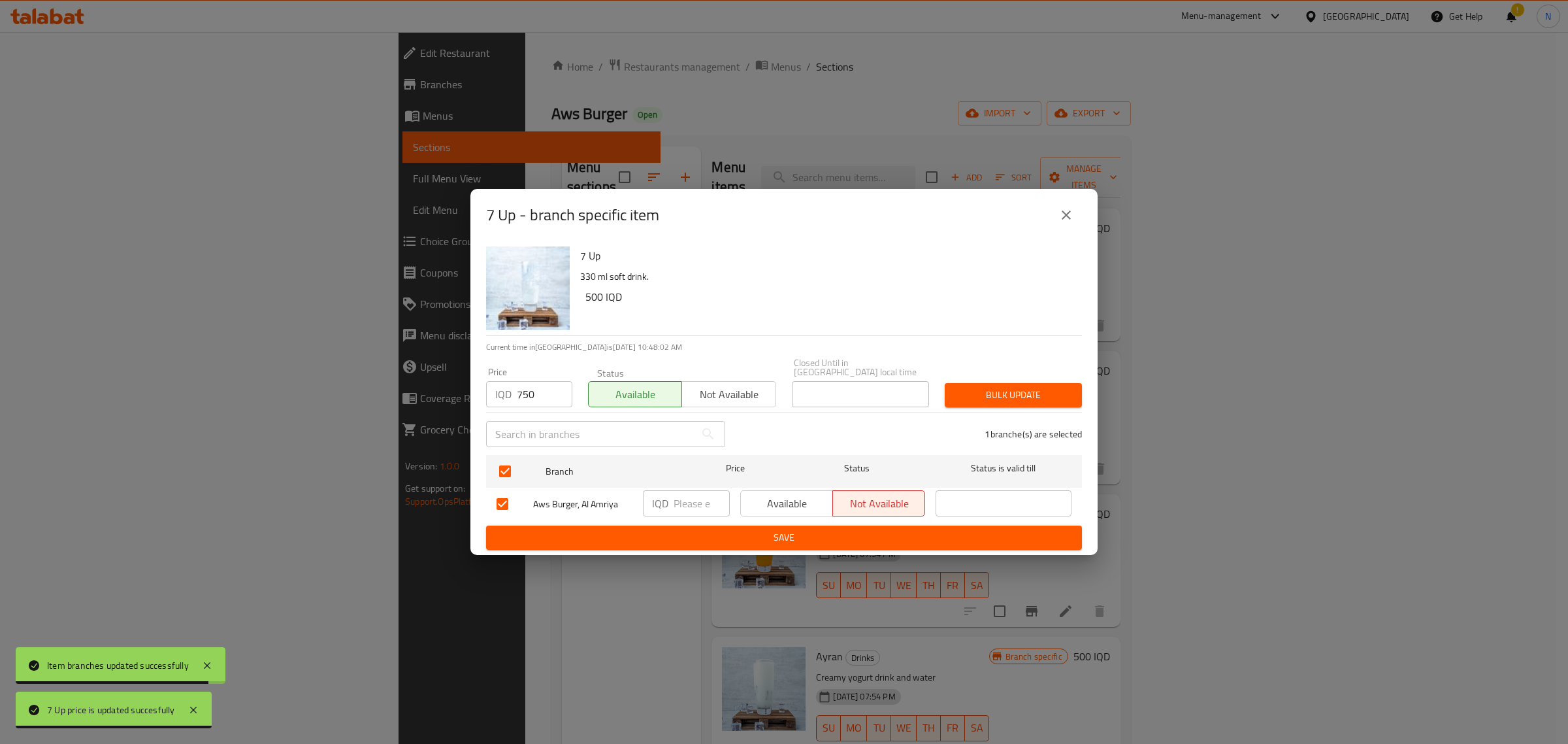
click at [665, 496] on p "IQD" at bounding box center [660, 503] width 16 height 16
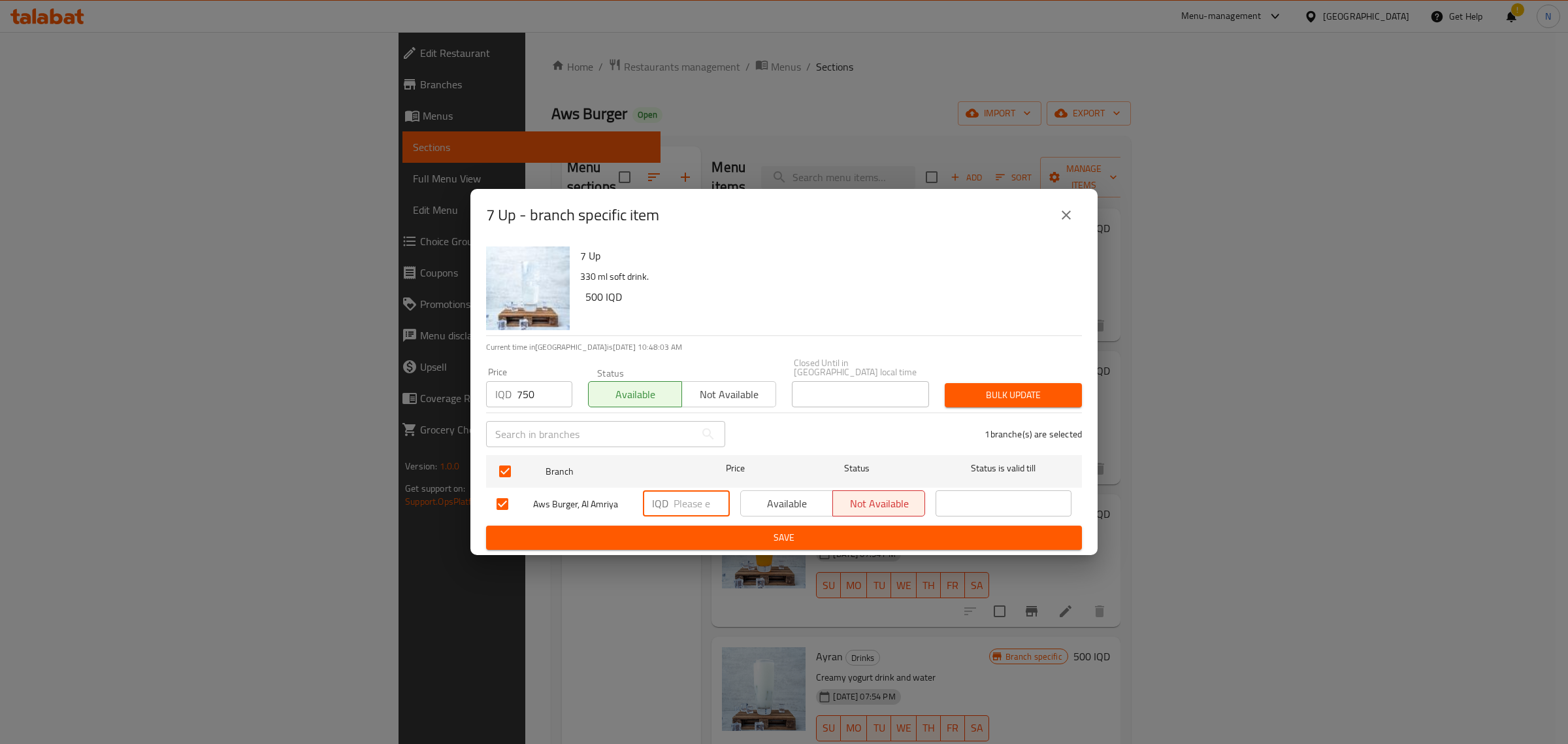
click at [683, 494] on input "number" at bounding box center [702, 503] width 56 height 26
paste input "750"
type input "750"
click at [782, 494] on span "Available" at bounding box center [786, 503] width 81 height 19
click at [774, 542] on button "Save" at bounding box center [784, 537] width 596 height 24
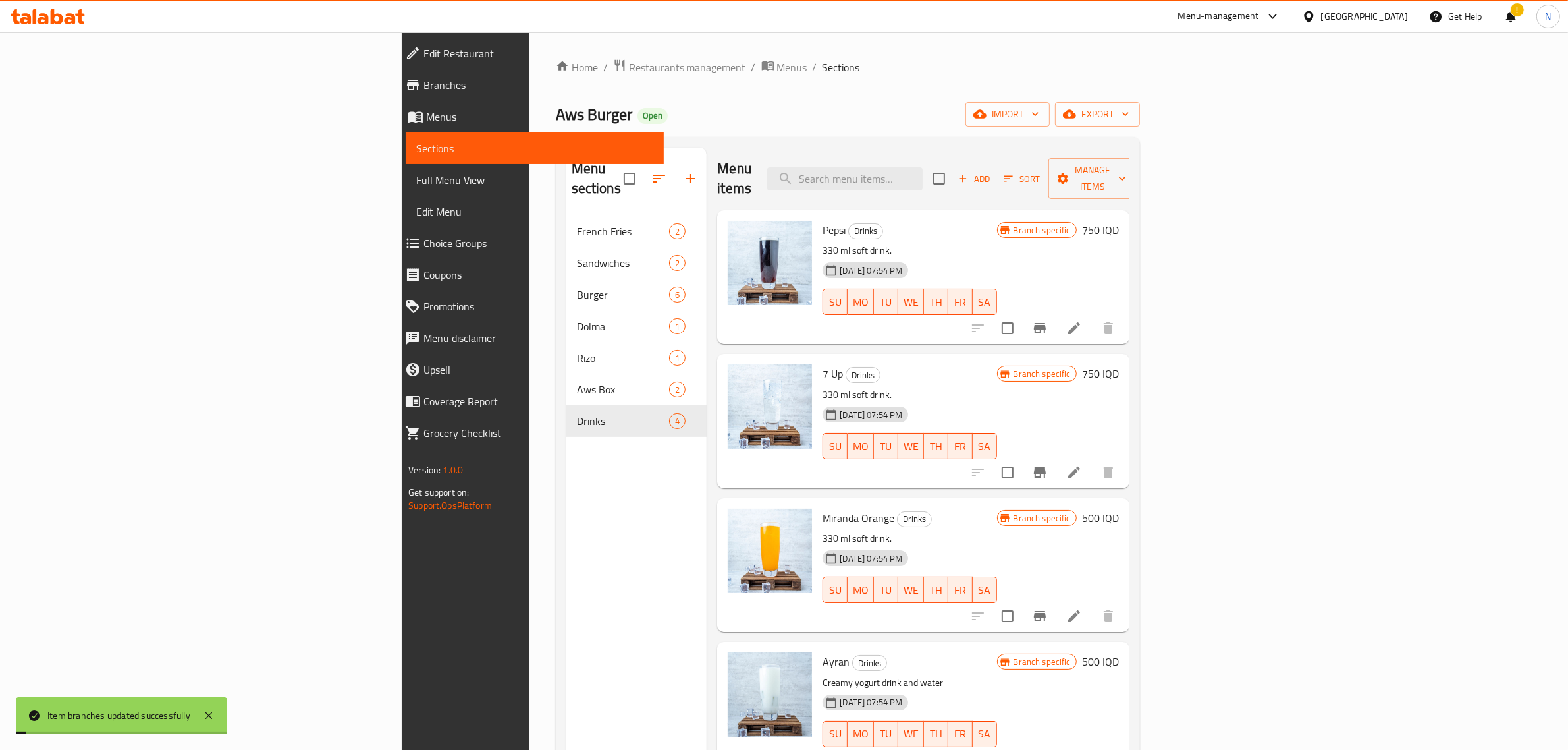
click at [1119, 508] on h6 "500 IQD" at bounding box center [1100, 518] width 37 height 19
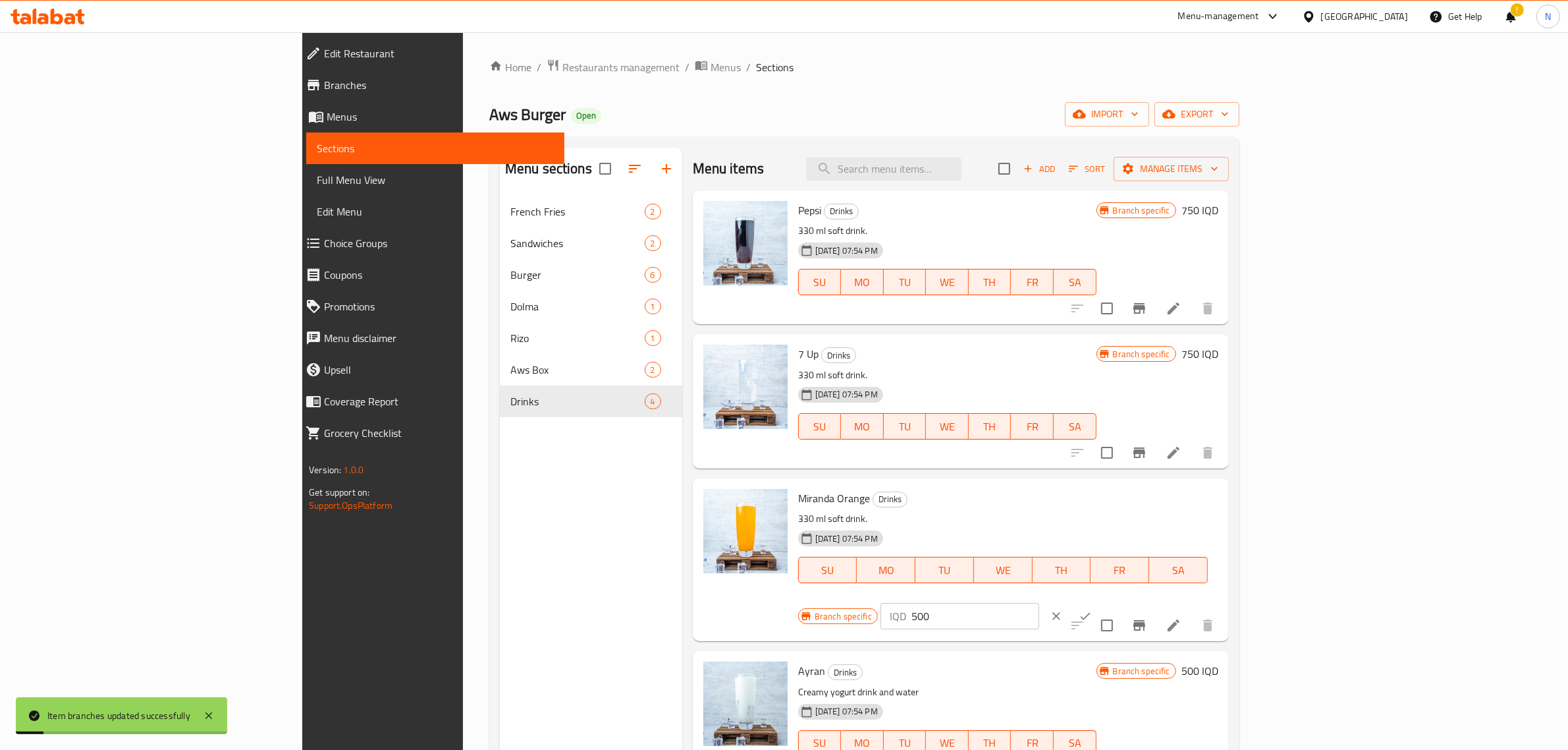
click at [1040, 603] on input "500" at bounding box center [975, 616] width 127 height 27
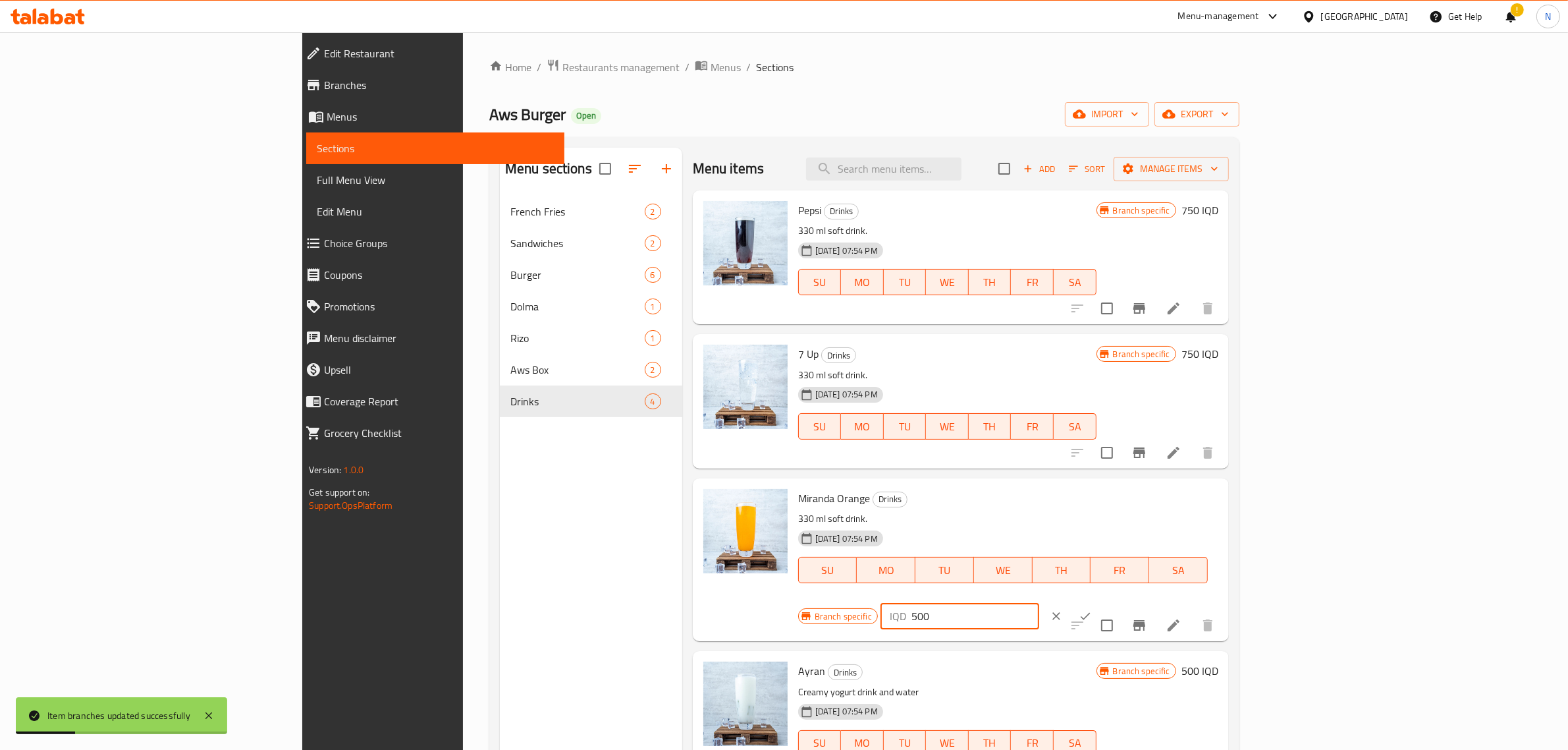
paste input "75"
type input "750"
click at [1100, 601] on button "ok" at bounding box center [1085, 615] width 29 height 29
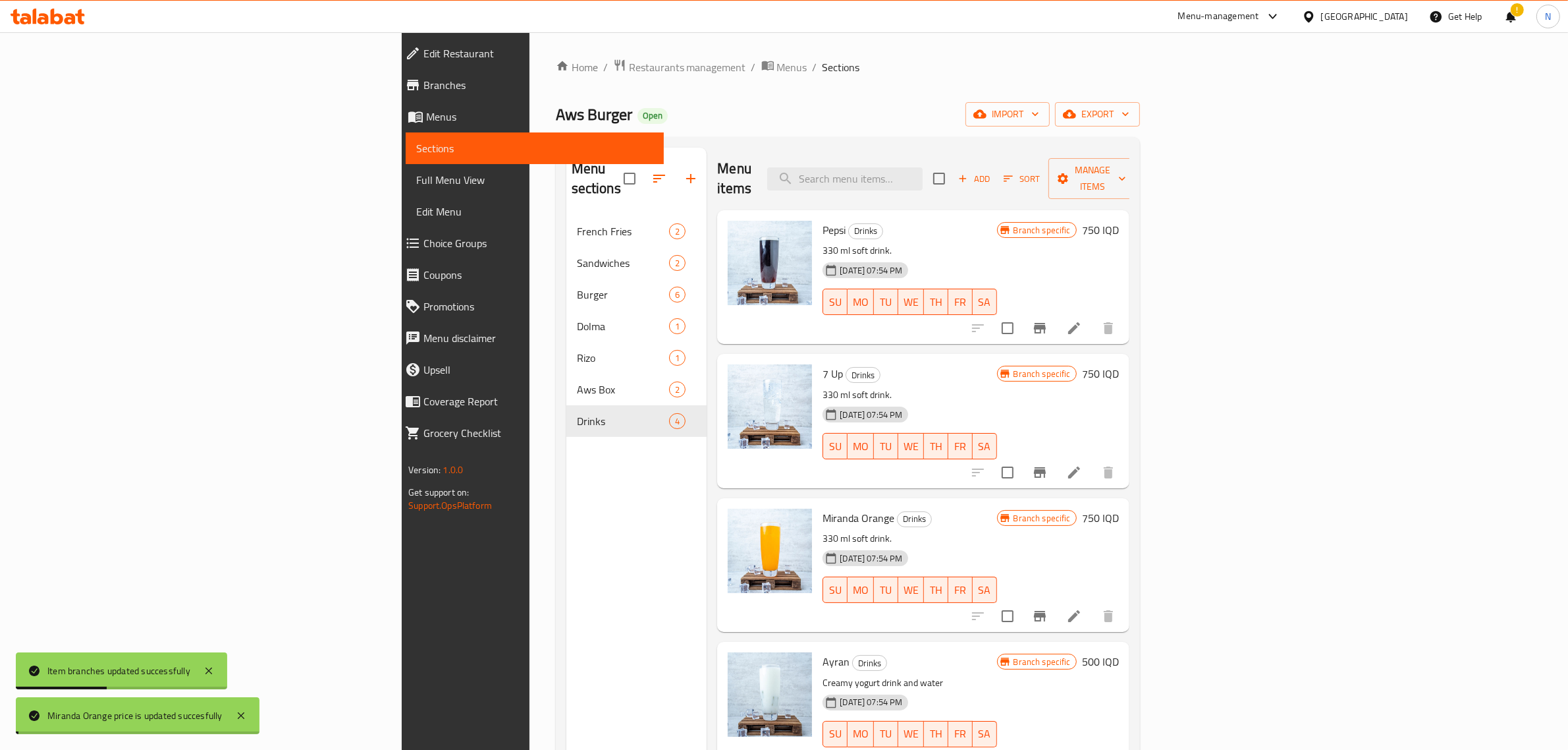
click at [1047, 608] on icon "Branch-specific-item" at bounding box center [1040, 616] width 16 height 16
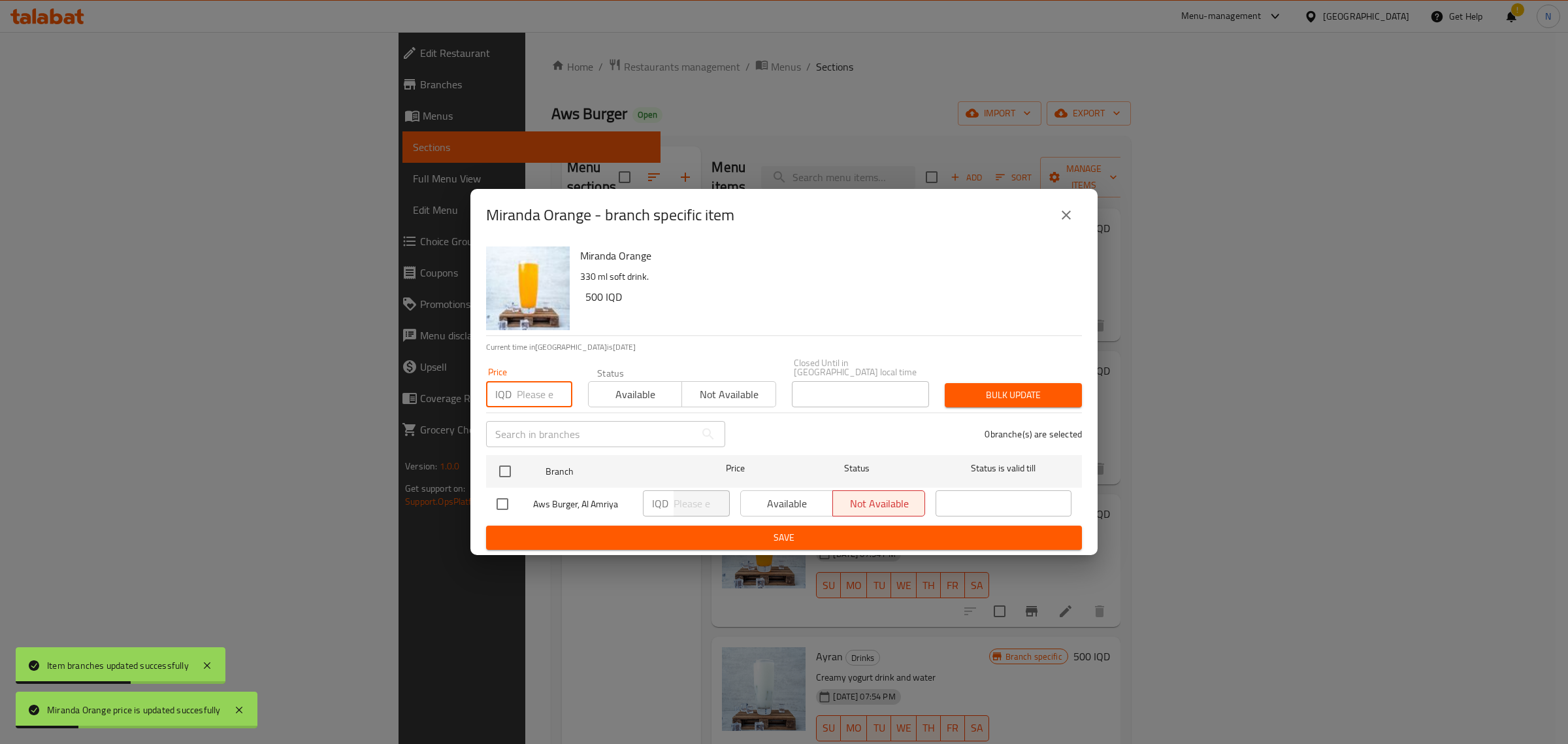
click at [542, 403] on input "number" at bounding box center [544, 394] width 56 height 26
paste input "750"
type input "750"
click at [622, 385] on span "Available" at bounding box center [635, 394] width 83 height 19
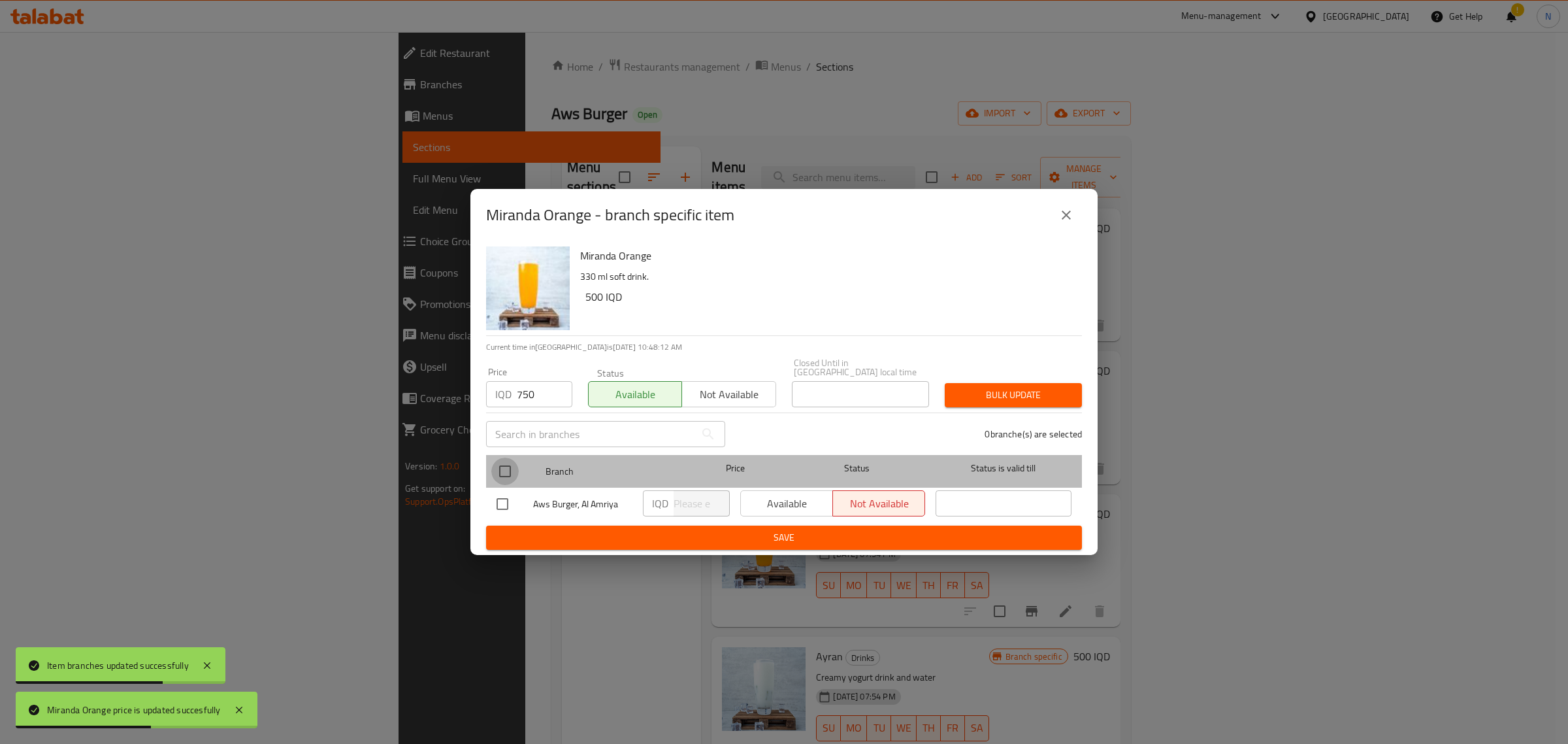
click at [509, 459] on input "checkbox" at bounding box center [505, 471] width 27 height 27
checkbox input "true"
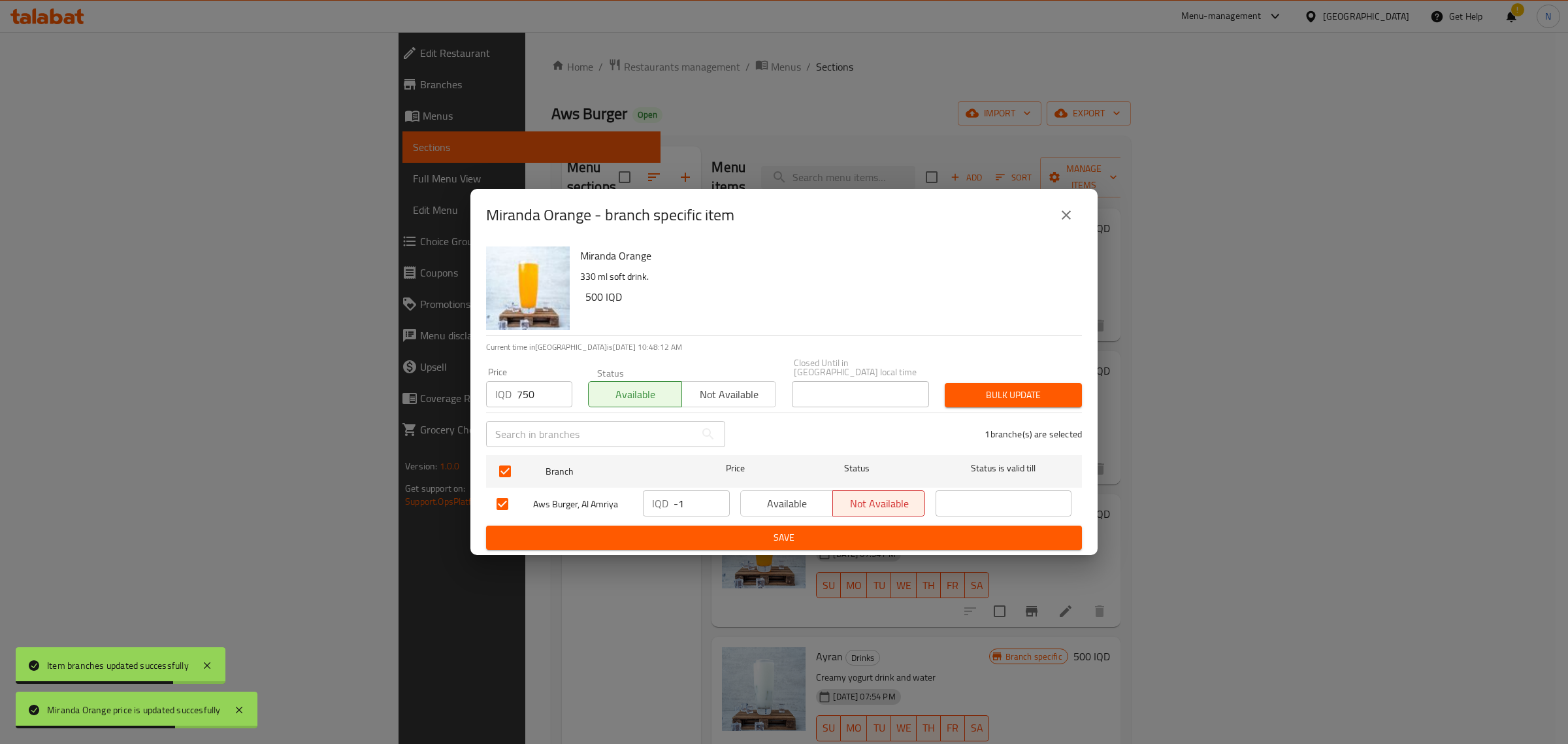
click at [711, 502] on input "-1" at bounding box center [702, 503] width 56 height 26
click at [698, 503] on input "-1" at bounding box center [702, 503] width 56 height 26
paste input "750"
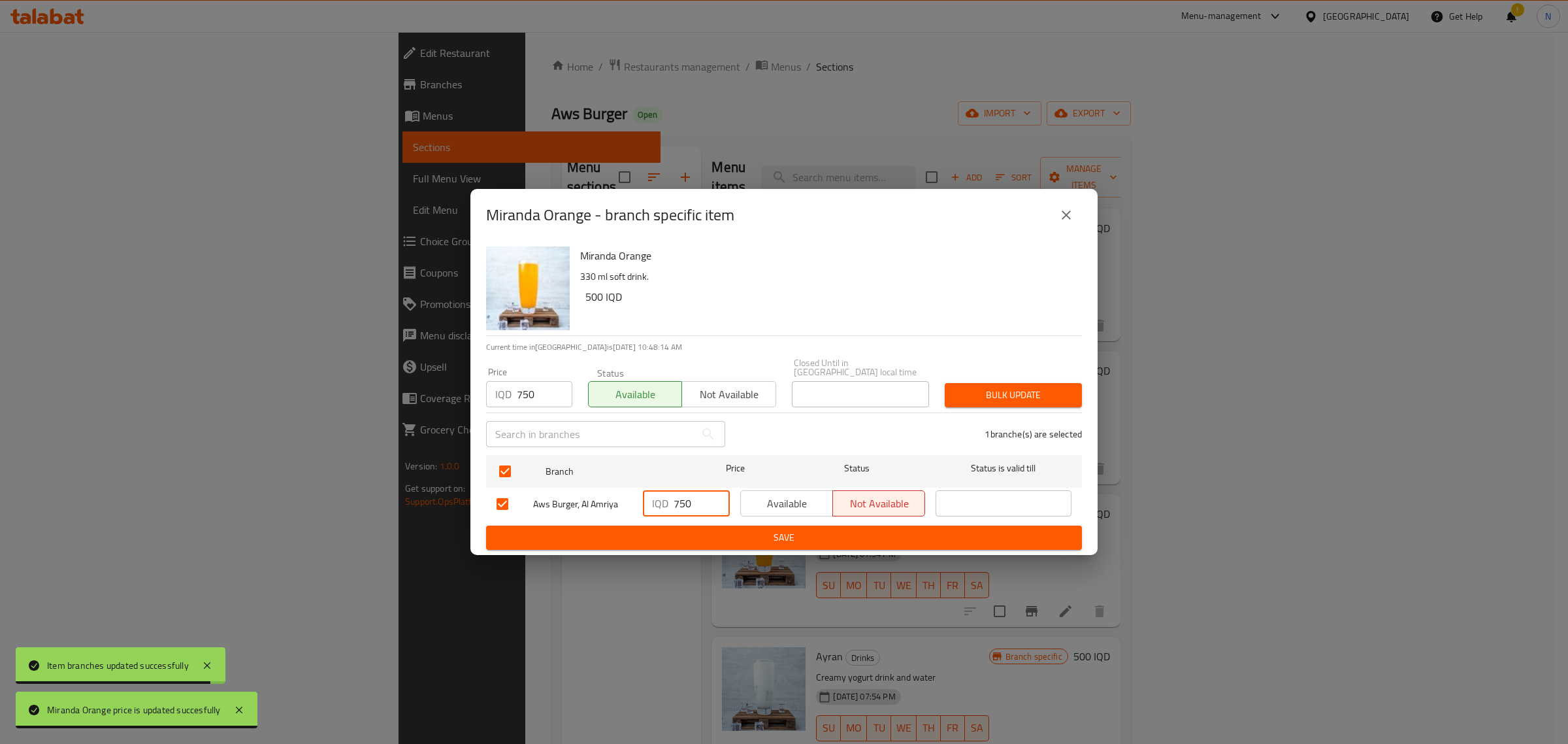
type input "750"
click at [772, 500] on span "Available" at bounding box center [786, 503] width 81 height 19
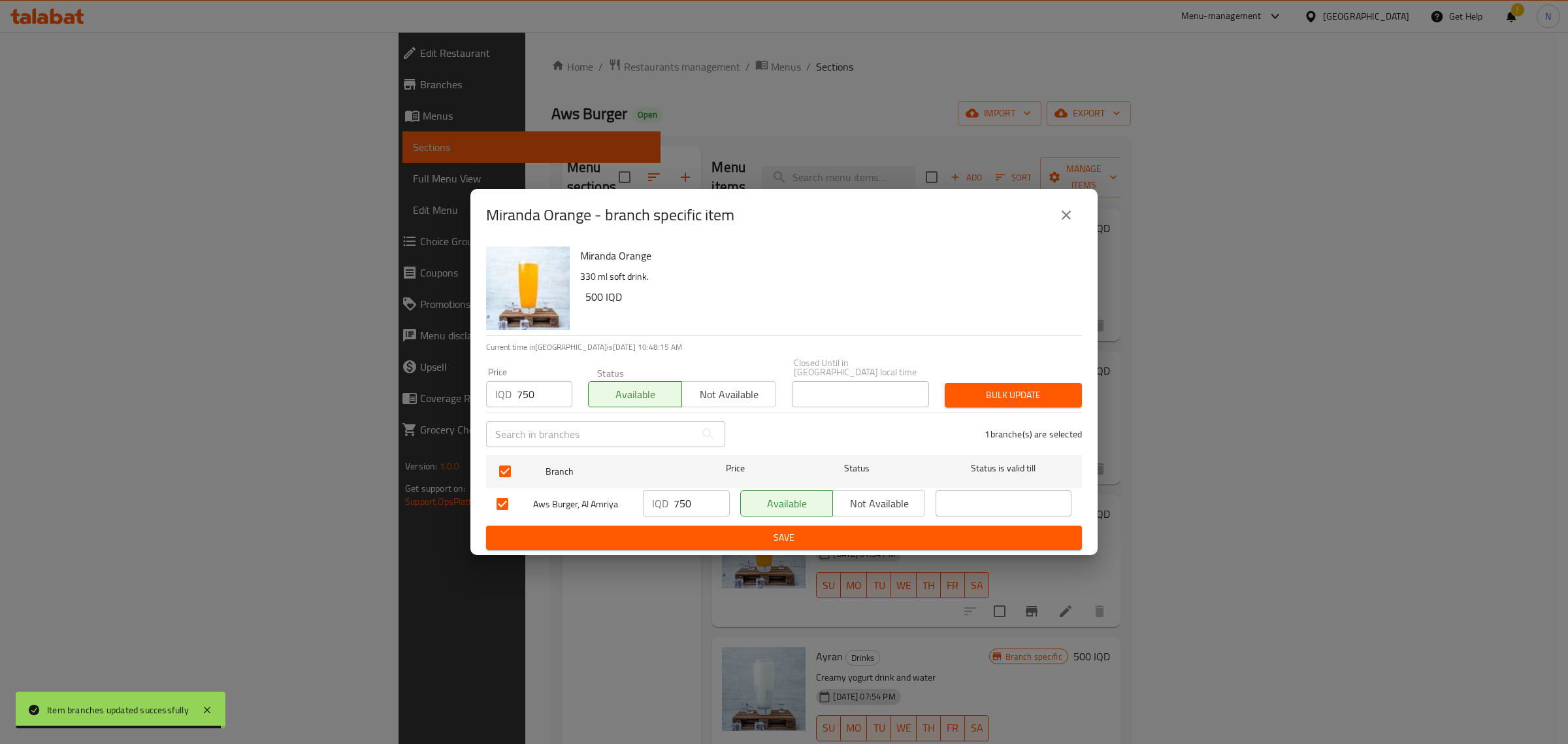
click at [775, 520] on ul "Branch Price Status Status is valid till Aws Burger, Al Amriya IQD 750 ​ Availa…" at bounding box center [784, 488] width 596 height 76
click at [779, 529] on span "Save" at bounding box center [783, 537] width 575 height 16
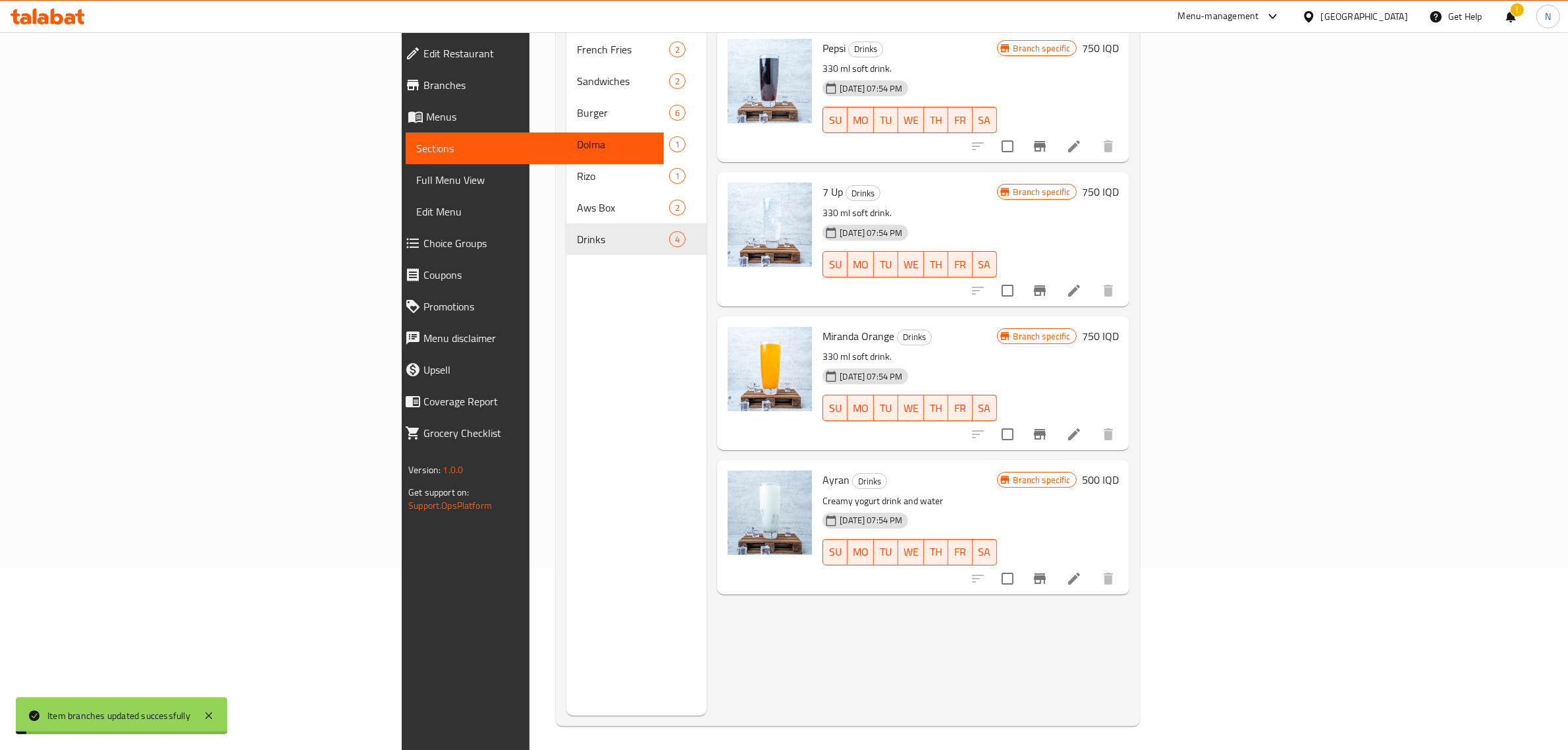
scroll to position [185, 0]
click at [1119, 468] on h6 "500 IQD" at bounding box center [1100, 477] width 37 height 19
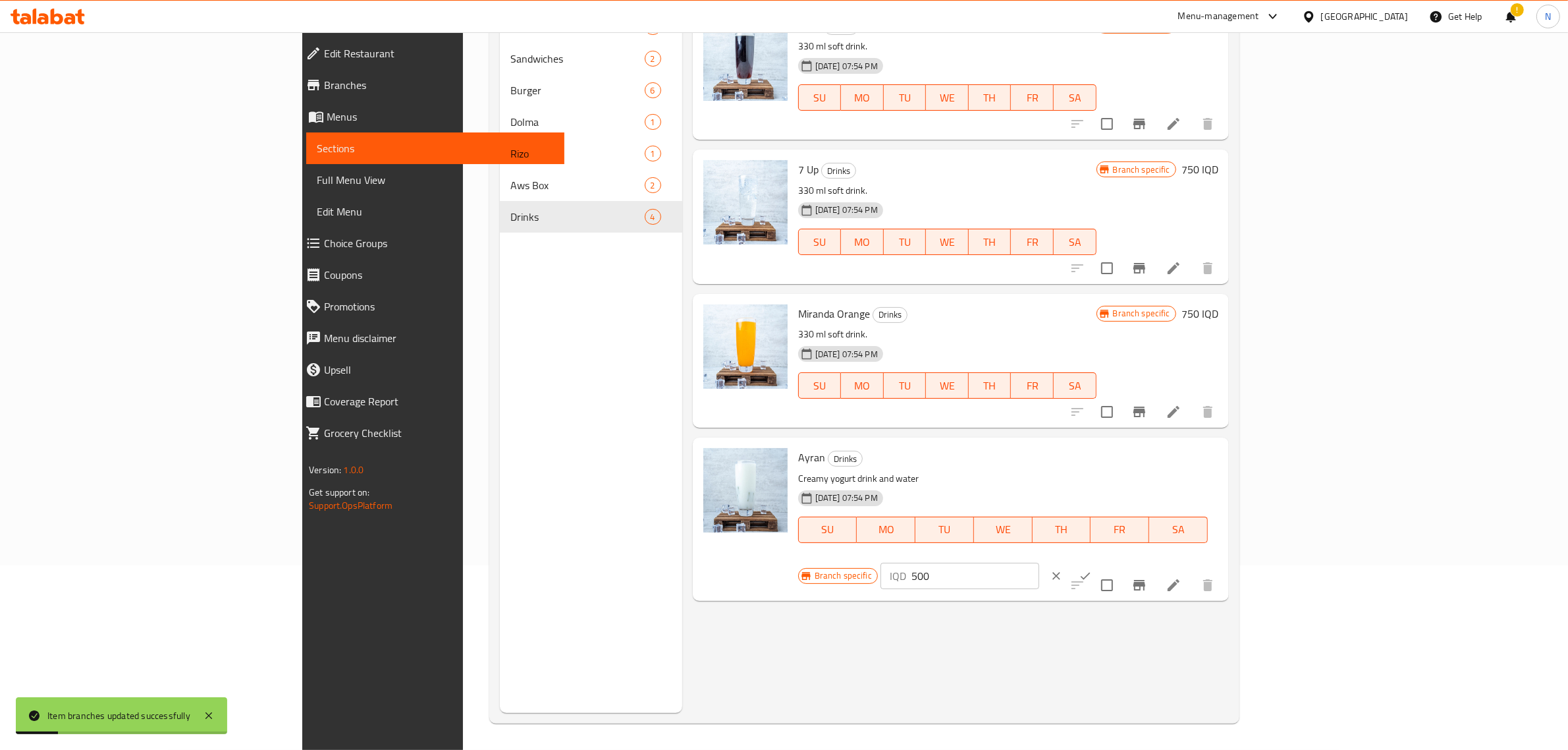
click at [1040, 563] on div "IQD 500 ​" at bounding box center [959, 576] width 159 height 27
click at [1040, 563] on input "500" at bounding box center [975, 576] width 127 height 27
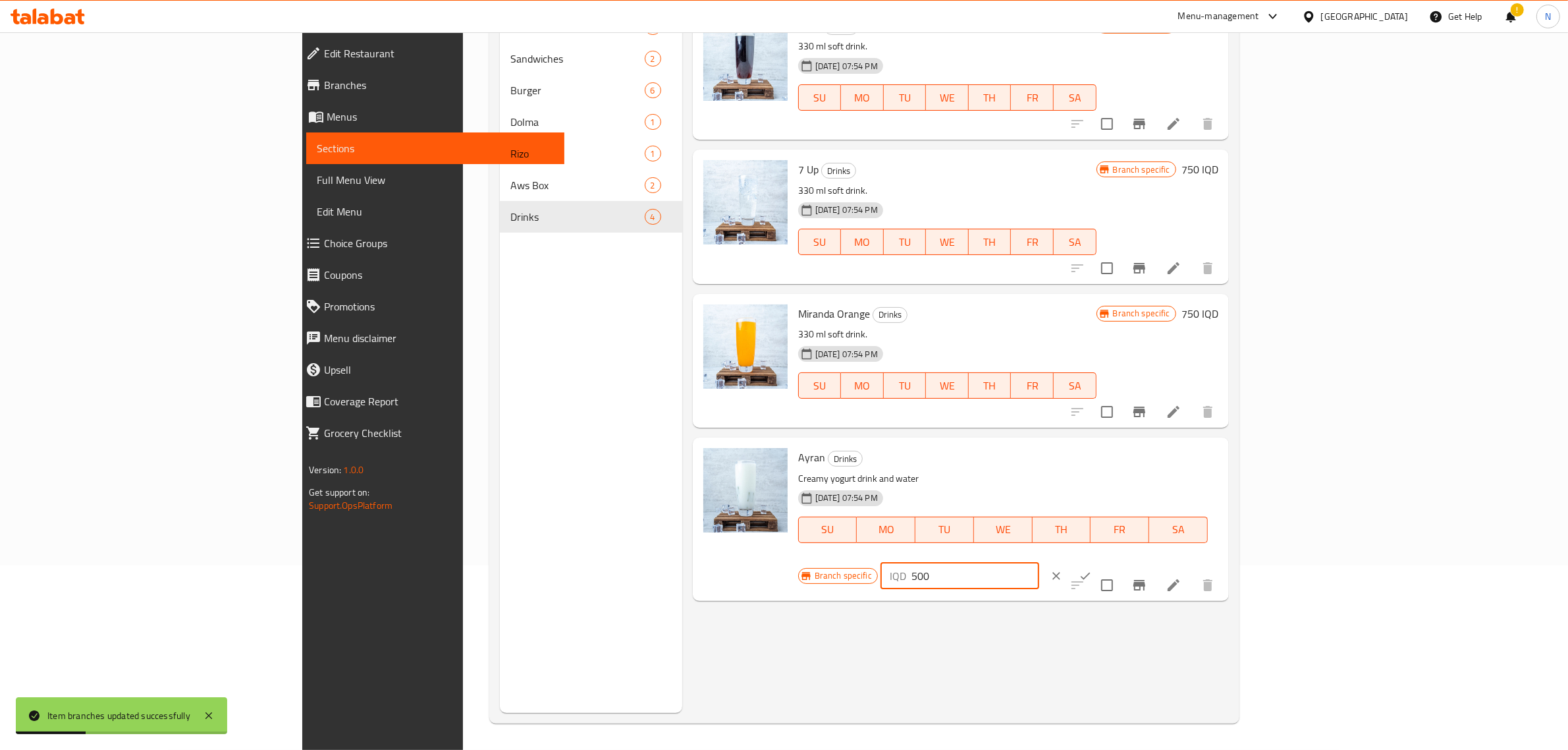
click at [1040, 563] on input "500" at bounding box center [975, 576] width 127 height 27
paste input "75"
type input "750"
click at [1100, 562] on div at bounding box center [1071, 576] width 58 height 29
click at [1100, 562] on button "ok" at bounding box center [1085, 576] width 29 height 29
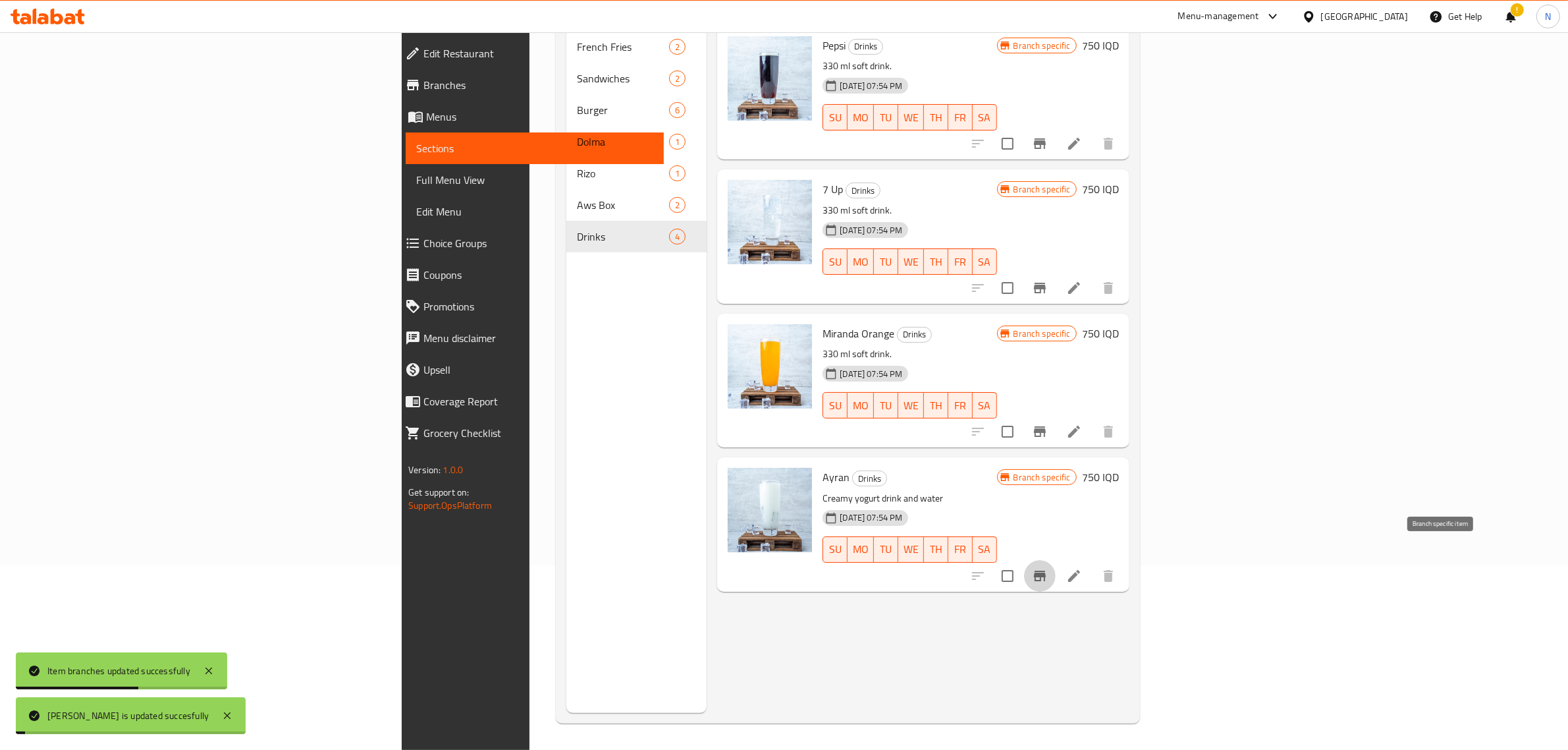
click at [1056, 560] on button "Branch-specific-item" at bounding box center [1040, 576] width 31 height 31
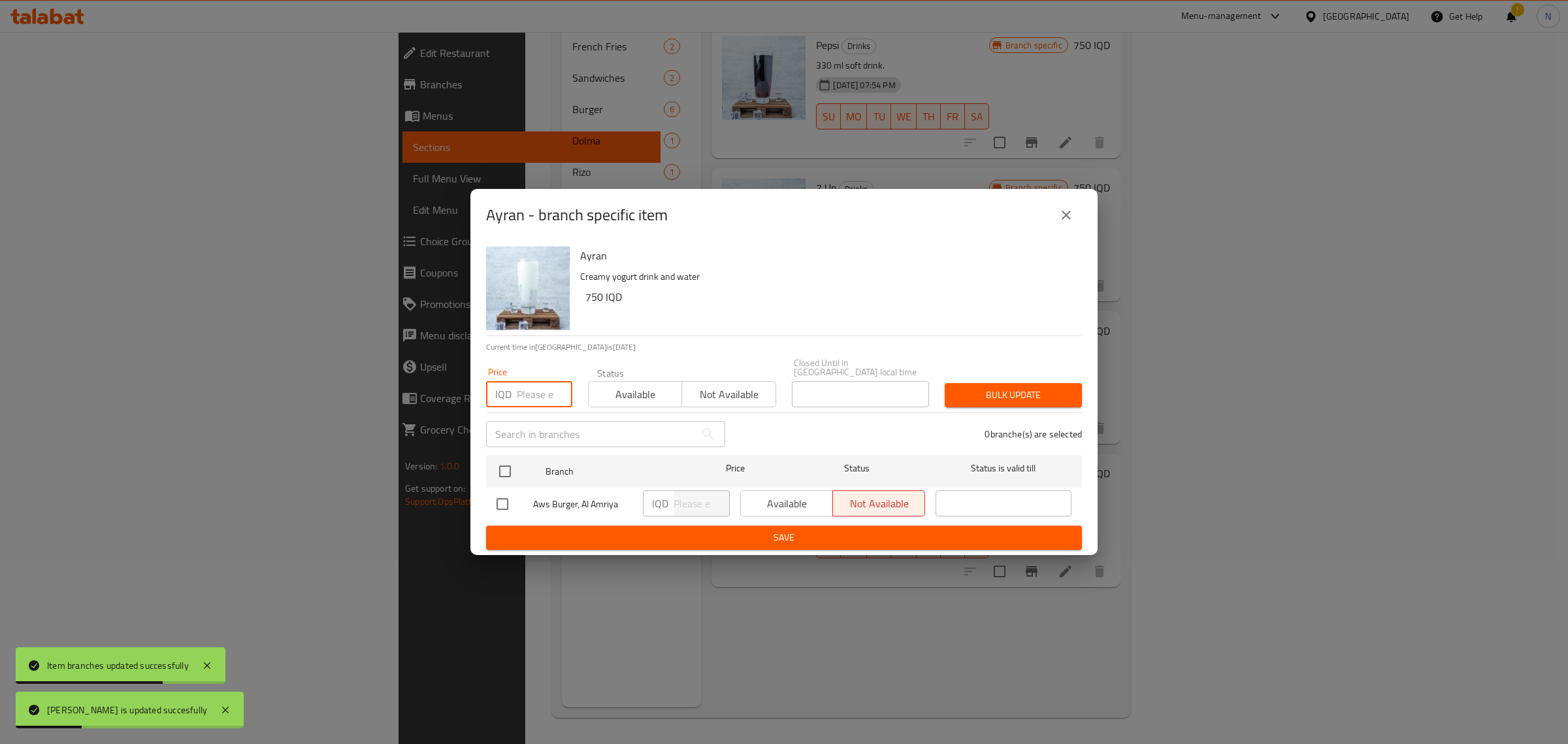
click at [529, 391] on input "number" at bounding box center [544, 394] width 56 height 26
paste input "750"
type input "750"
click at [679, 386] on button "Available" at bounding box center [634, 394] width 94 height 26
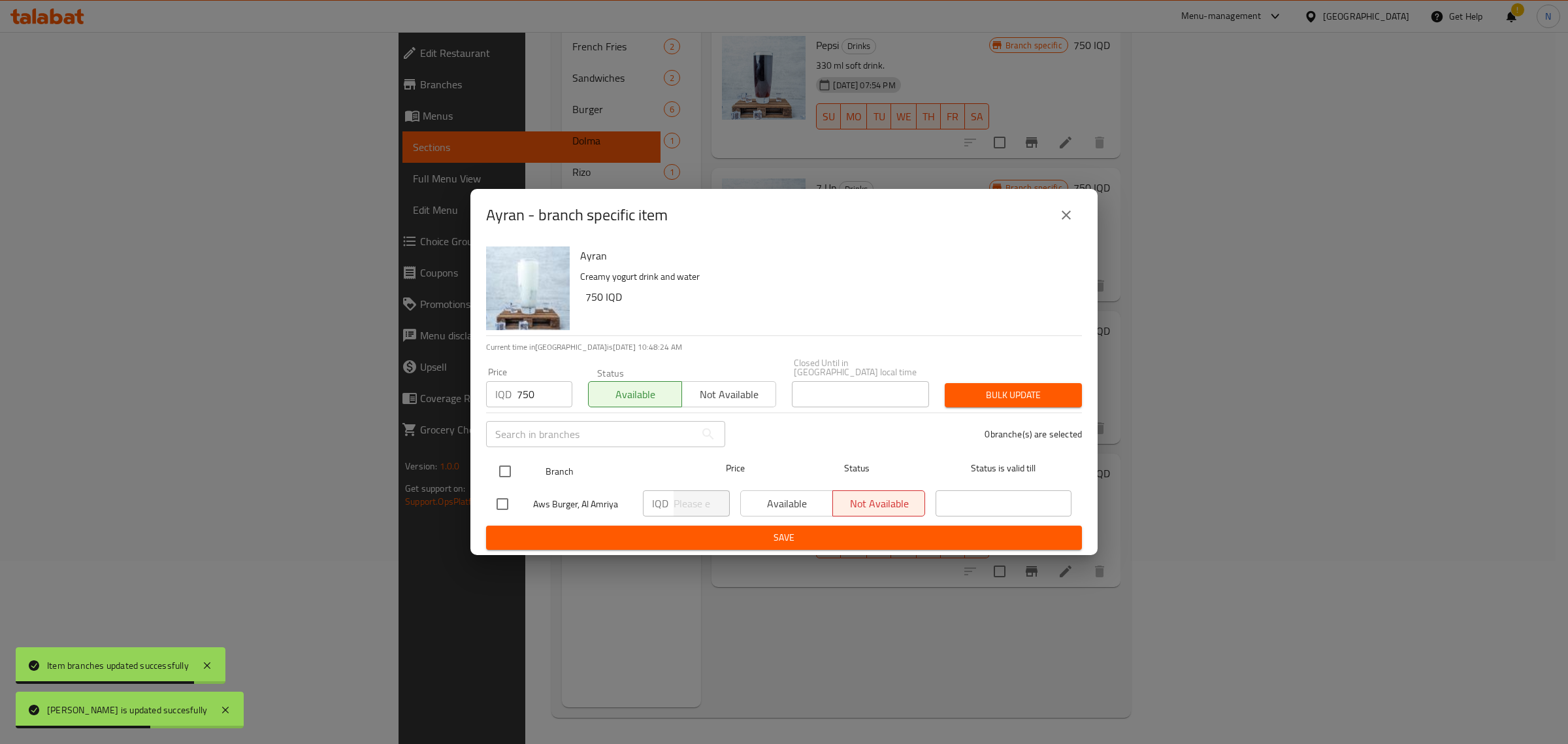
click at [504, 466] on input "checkbox" at bounding box center [505, 471] width 27 height 27
checkbox input "true"
click at [670, 498] on div "IQD ​" at bounding box center [686, 503] width 87 height 26
paste input "750"
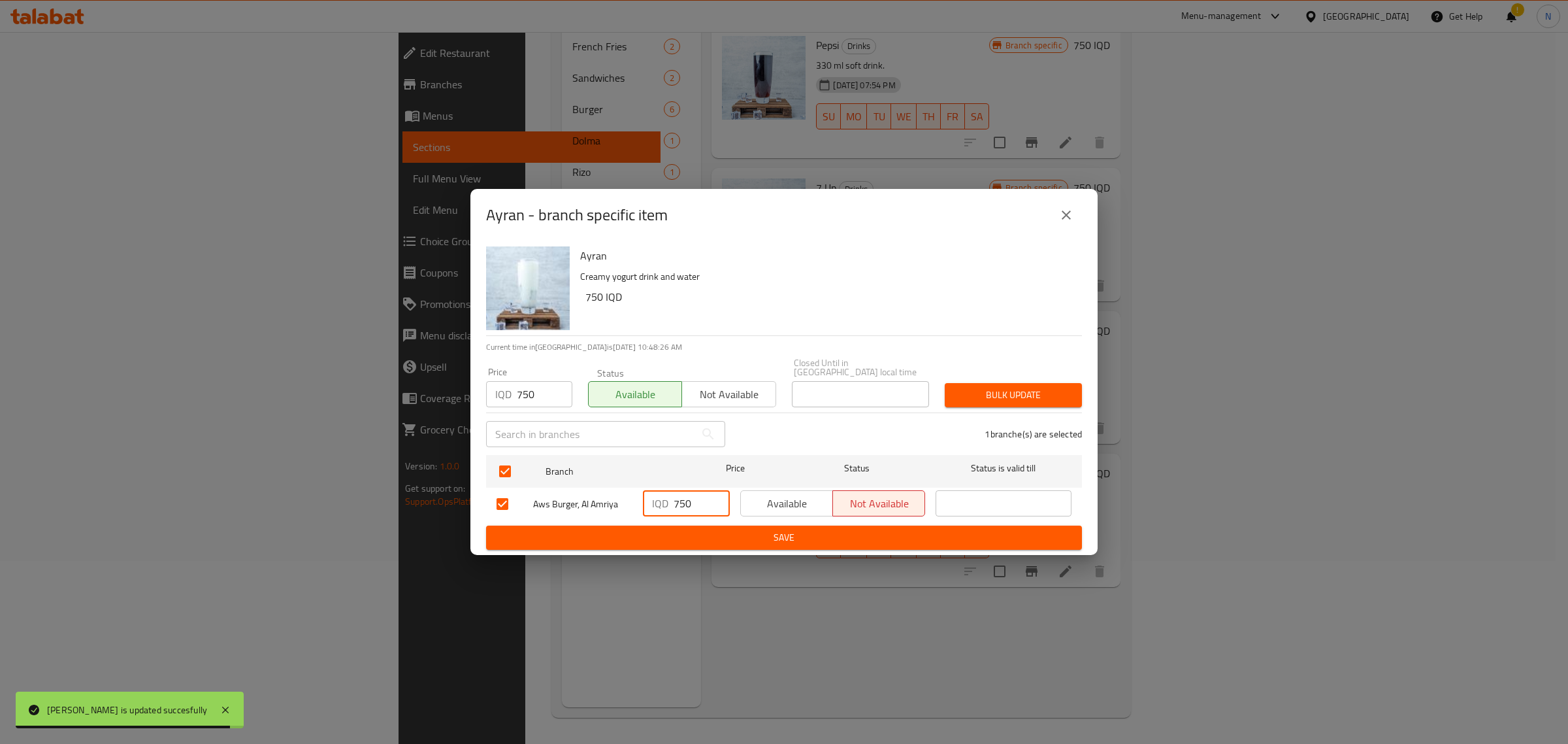
type input "750"
click at [815, 497] on span "Available" at bounding box center [786, 503] width 81 height 19
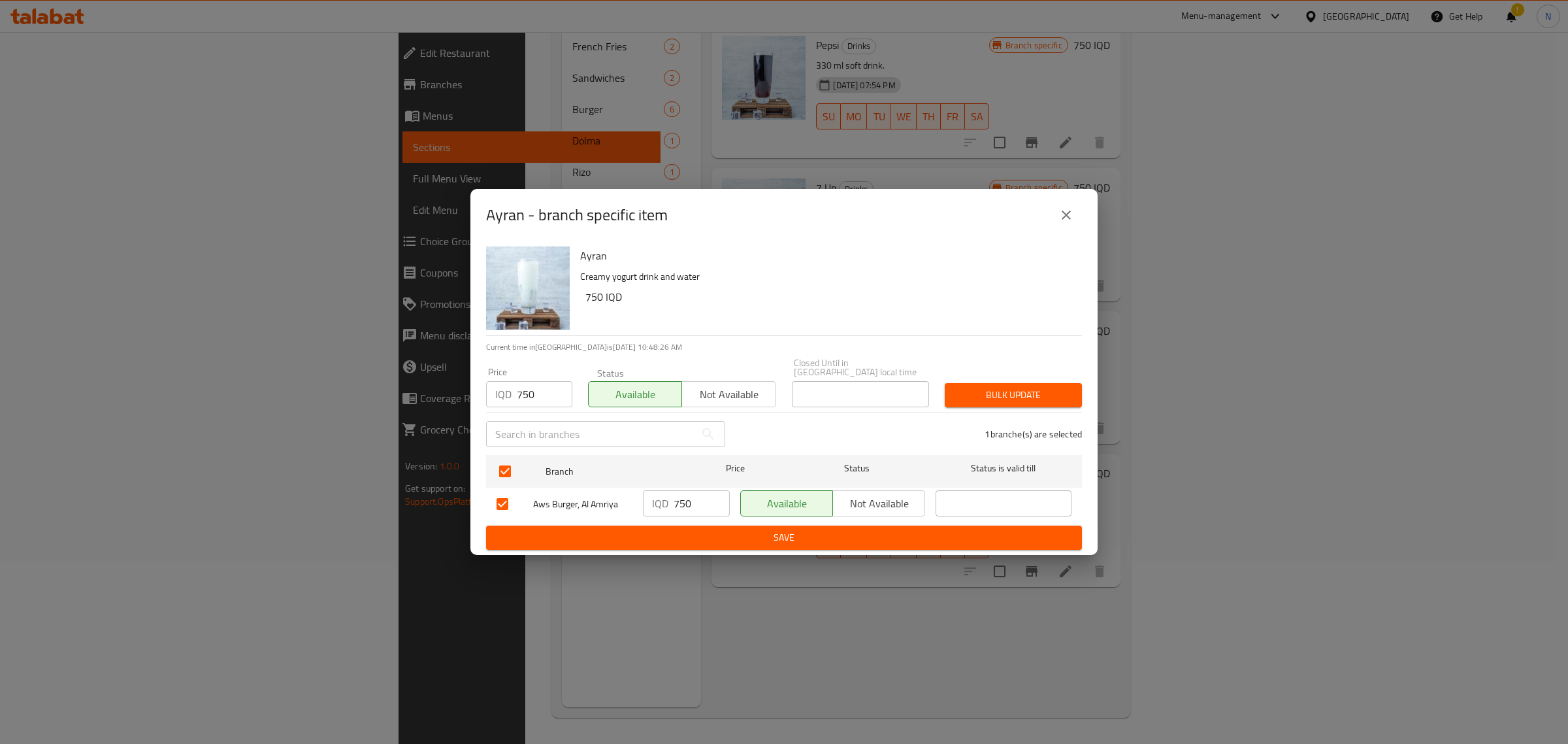
click at [785, 546] on div "Ayran Creamy yogurt drink and water 750 IQD Current time in [GEOGRAPHIC_DATA] i…" at bounding box center [784, 398] width 627 height 313
click at [799, 539] on span "Save" at bounding box center [783, 537] width 575 height 16
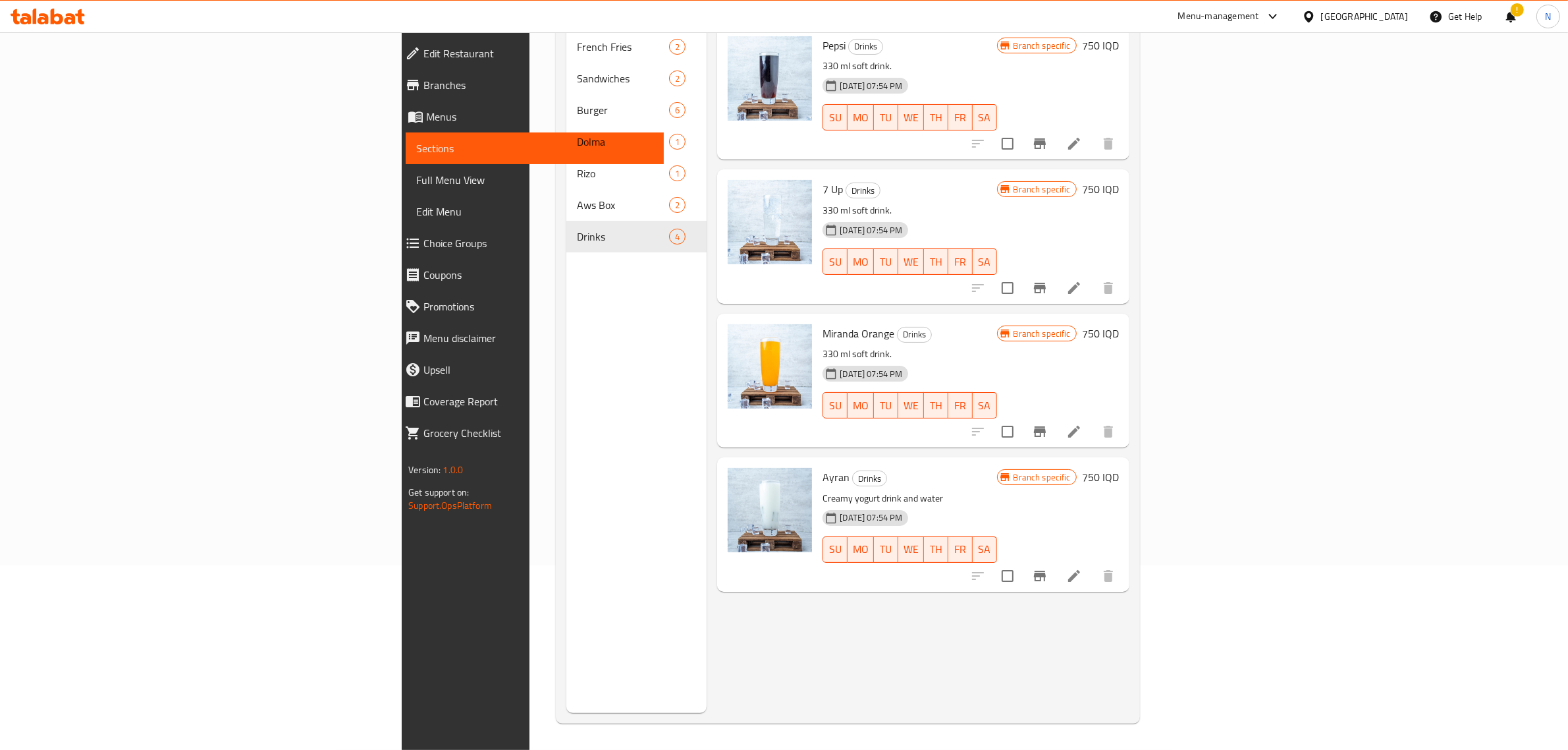
click at [41, 15] on icon at bounding box center [43, 19] width 11 height 11
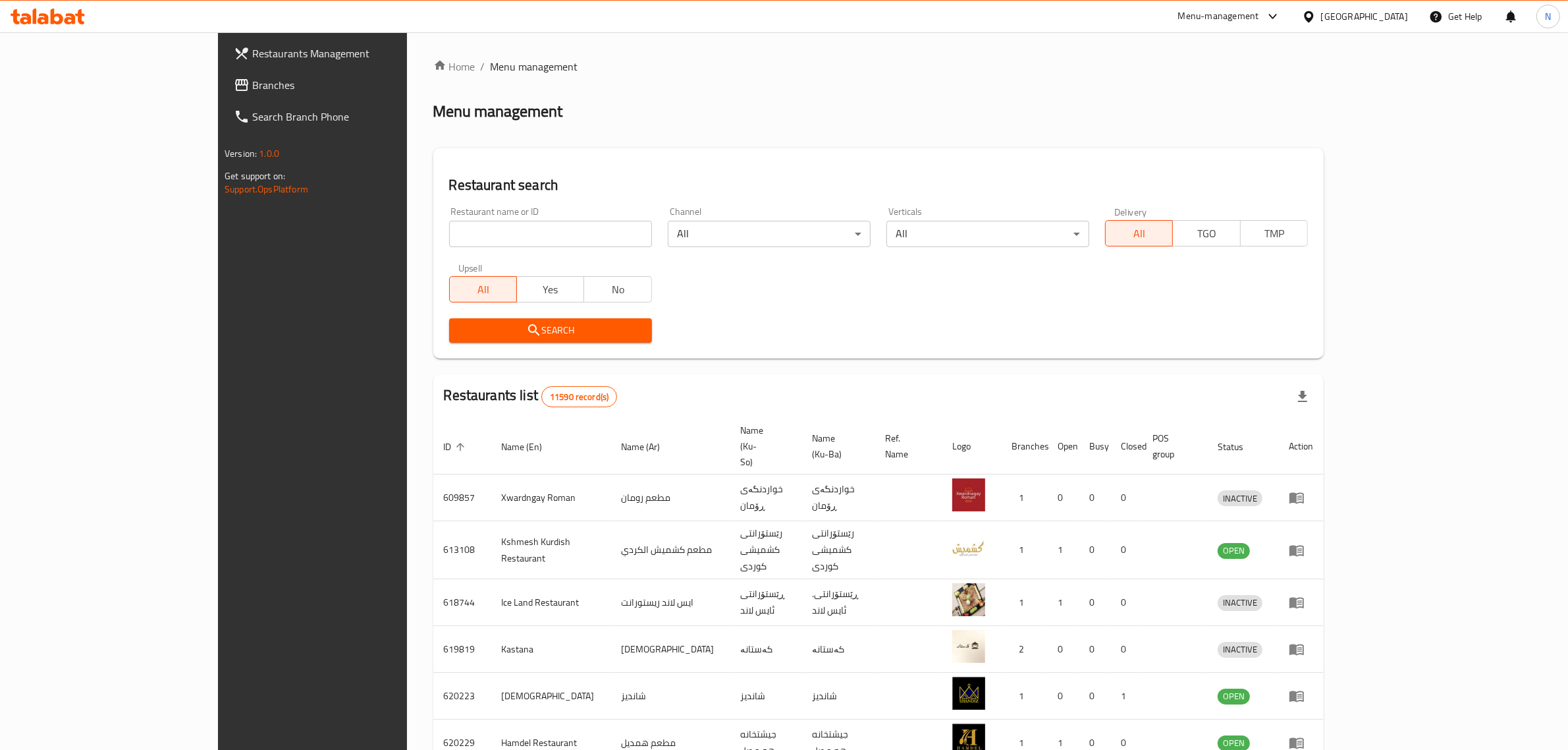
click at [475, 235] on input "search" at bounding box center [550, 234] width 202 height 27
paste input "705180"
type input "705180"
click at [578, 332] on span "Search" at bounding box center [550, 330] width 182 height 16
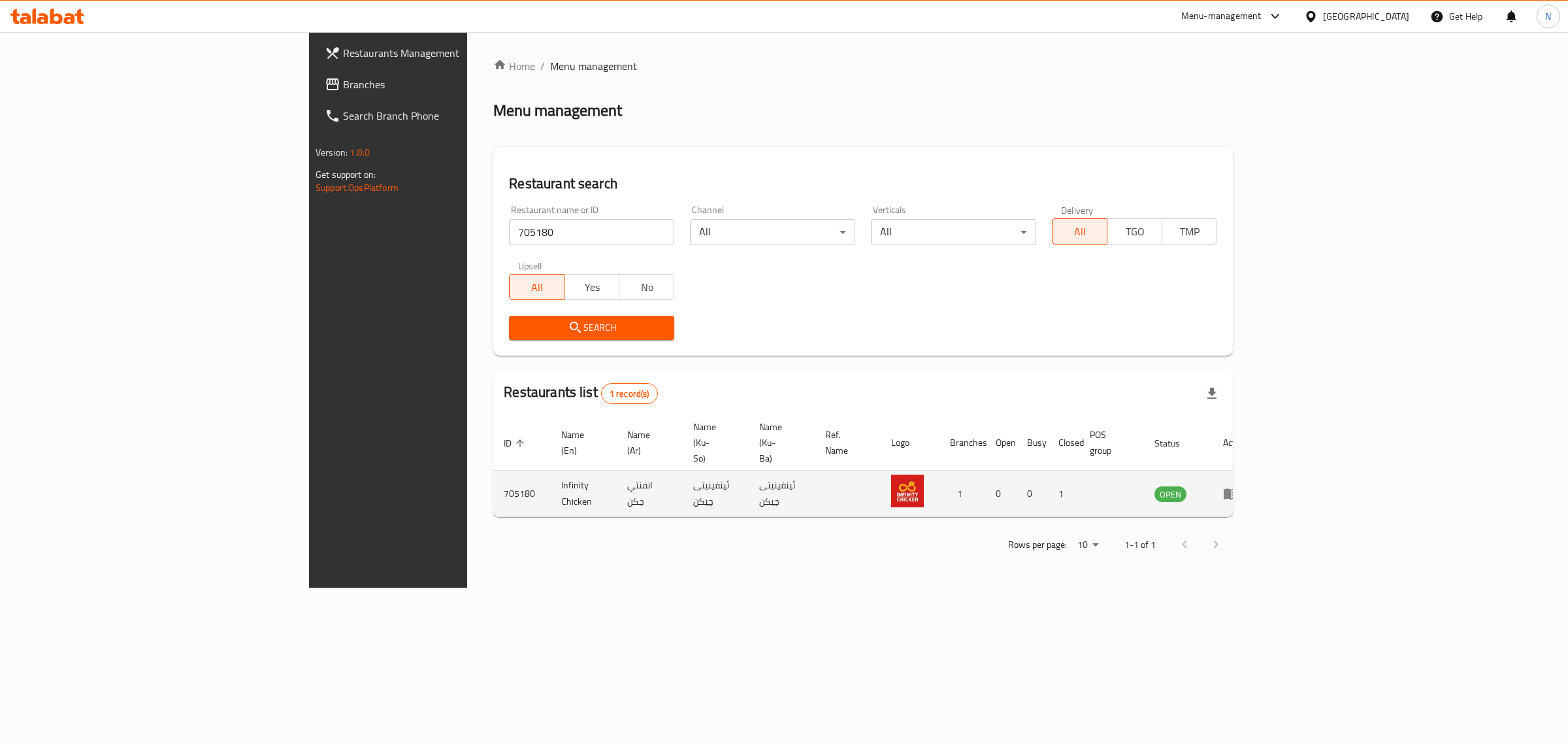
click at [1238, 486] on icon "enhanced table" at bounding box center [1231, 493] width 16 height 16
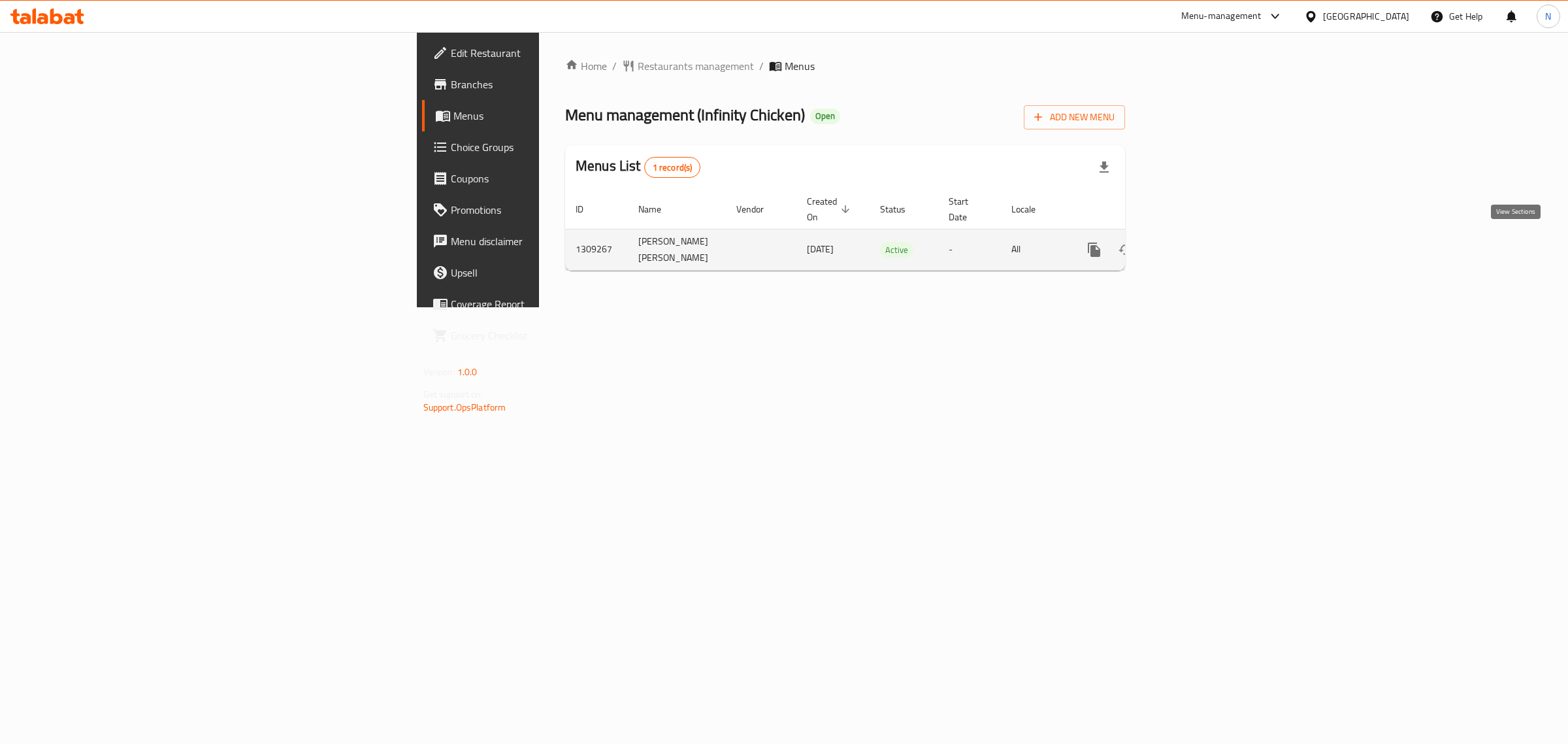
click at [1197, 242] on icon "enhanced table" at bounding box center [1188, 250] width 16 height 16
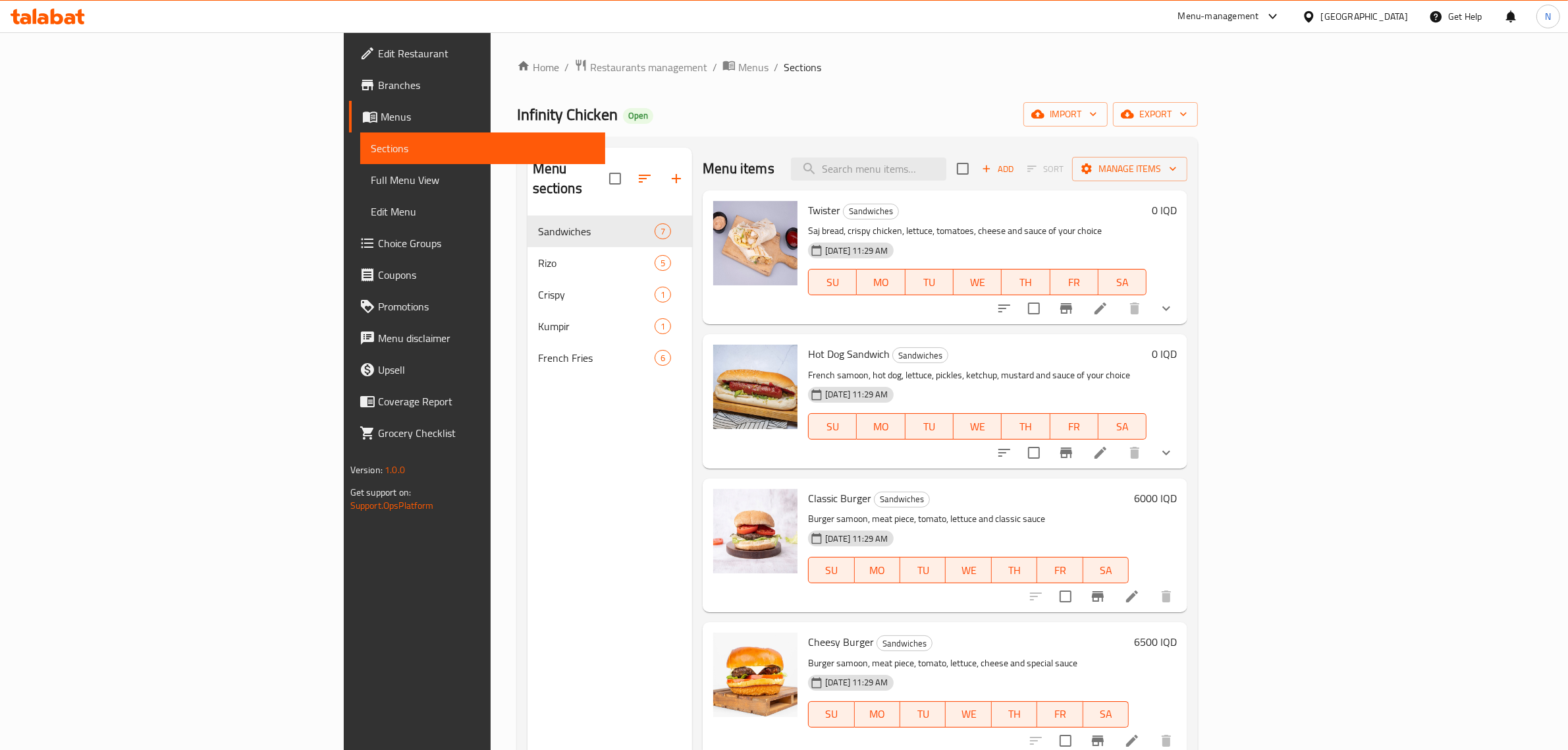
click at [378, 56] on span "Edit Restaurant" at bounding box center [487, 53] width 217 height 16
